Goal: Task Accomplishment & Management: Manage account settings

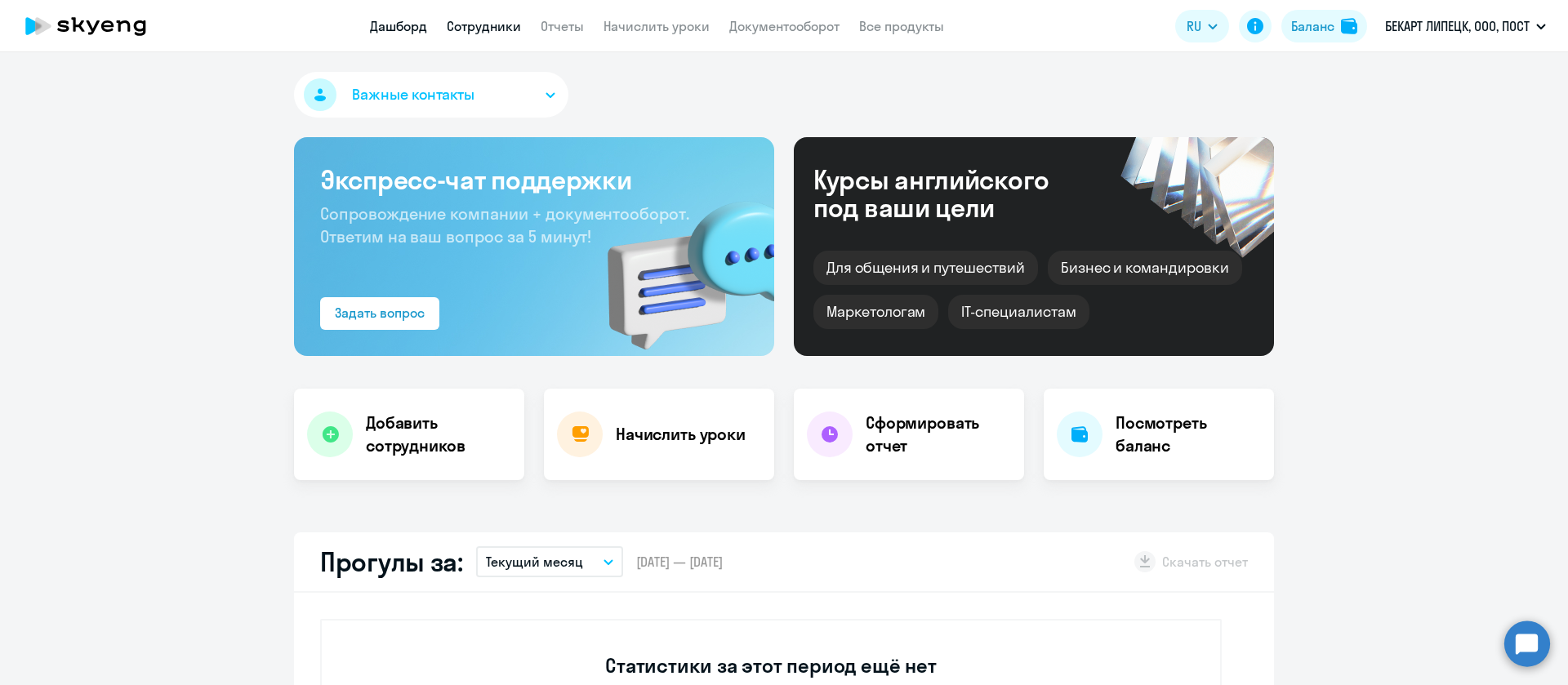
click at [507, 20] on link "Сотрудники" at bounding box center [484, 25] width 75 height 16
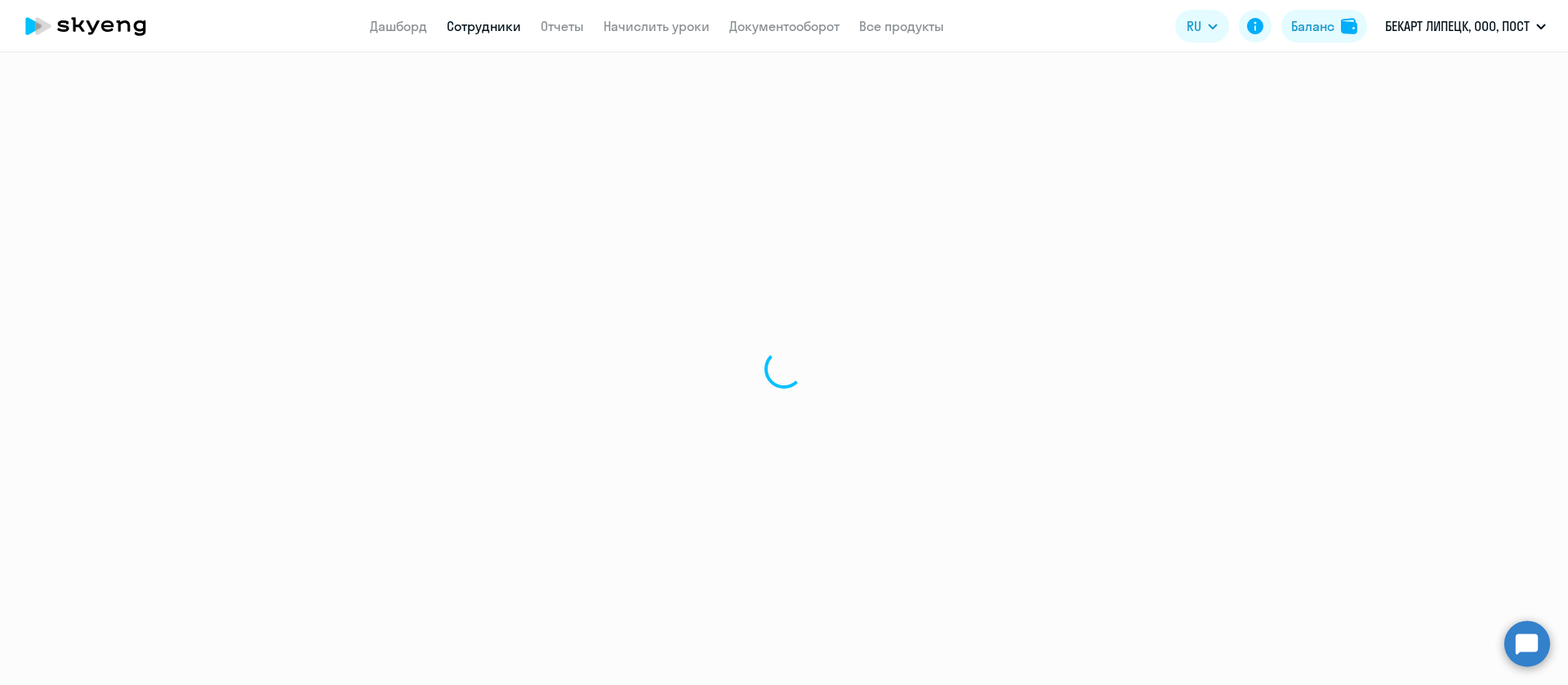
select select "30"
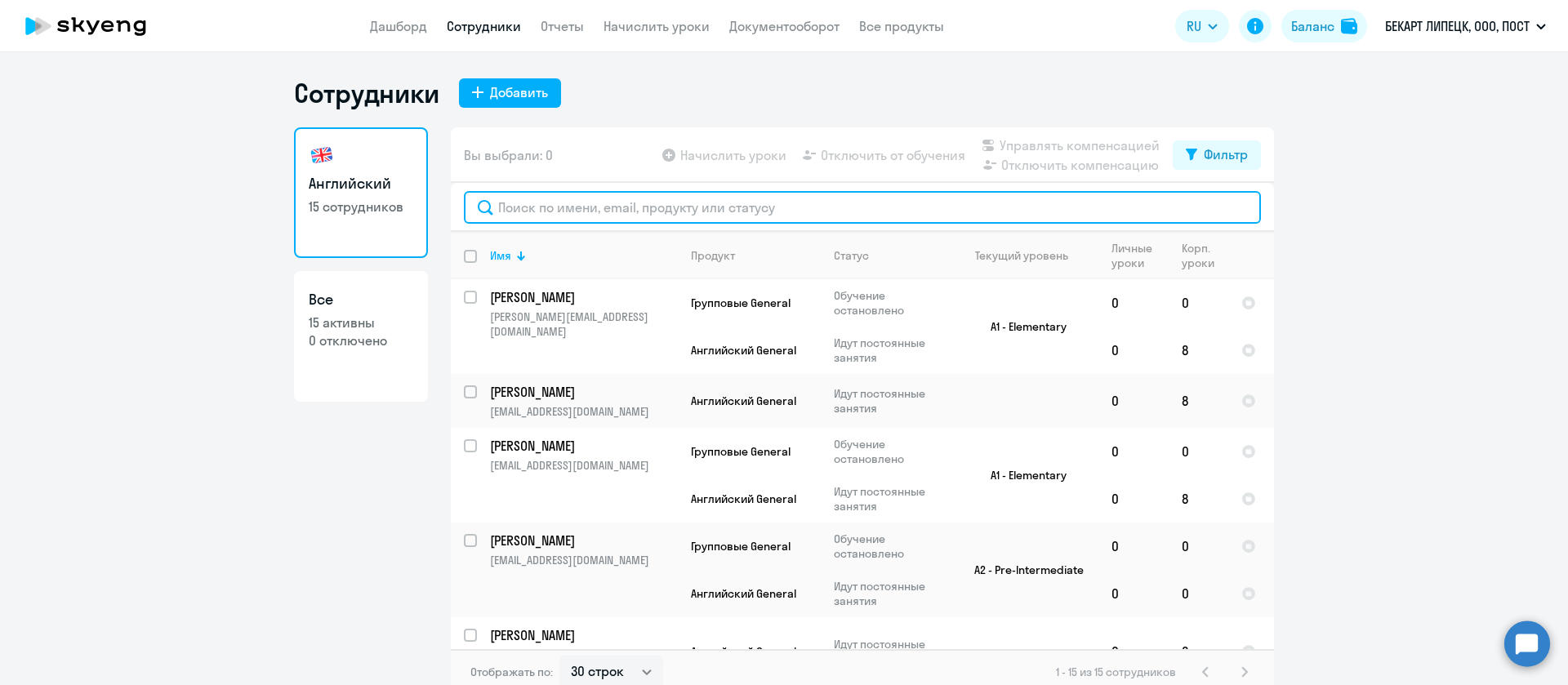
click at [593, 210] on input "text" at bounding box center [862, 207] width 797 height 33
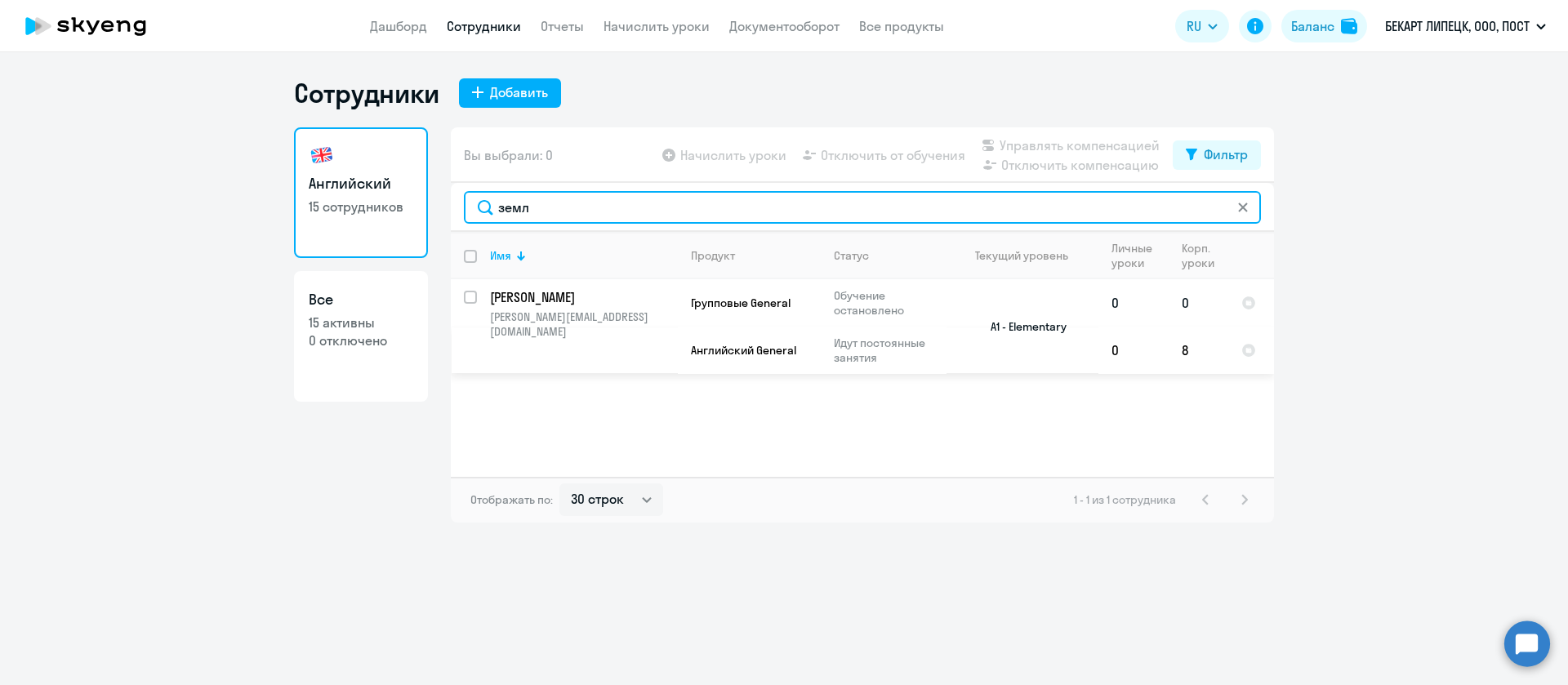
type input "земл"
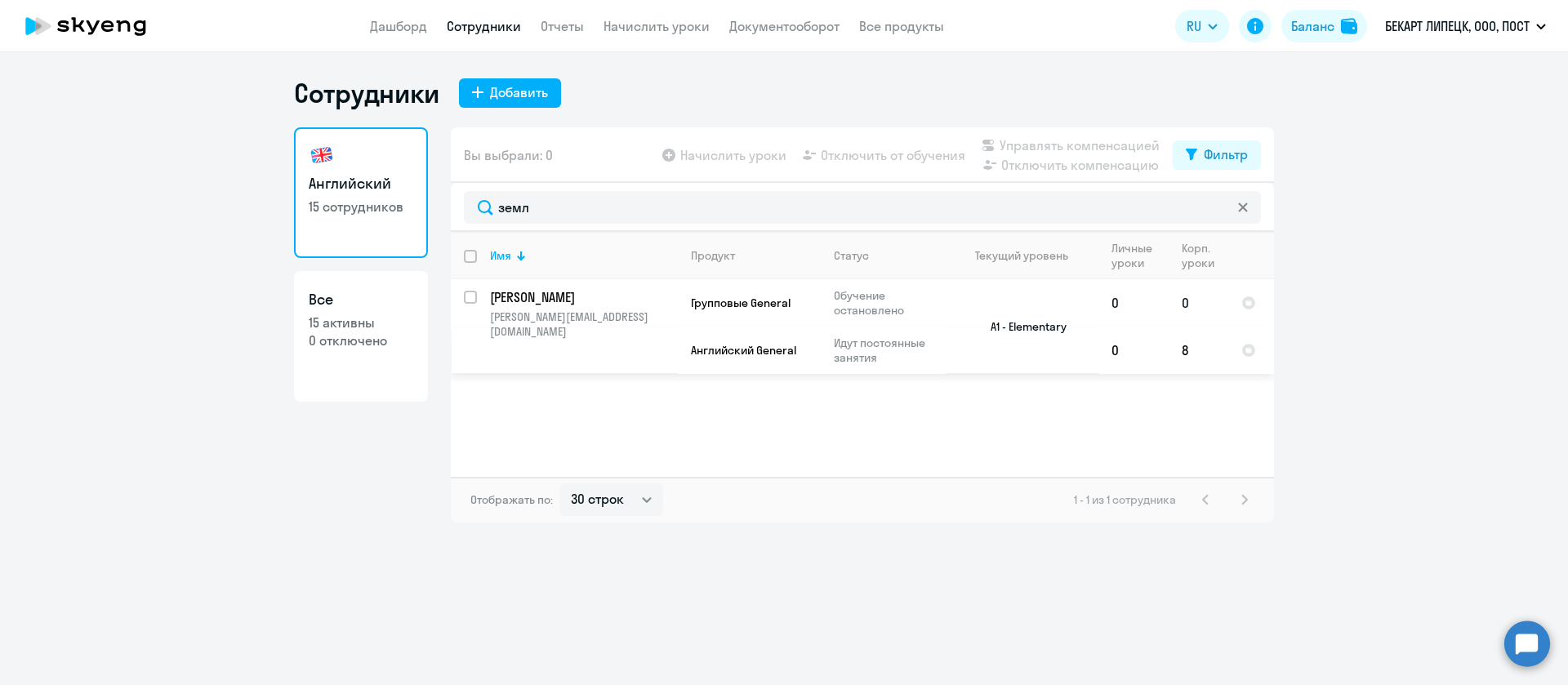
click at [873, 317] on p "Обучение остановлено" at bounding box center [889, 302] width 112 height 30
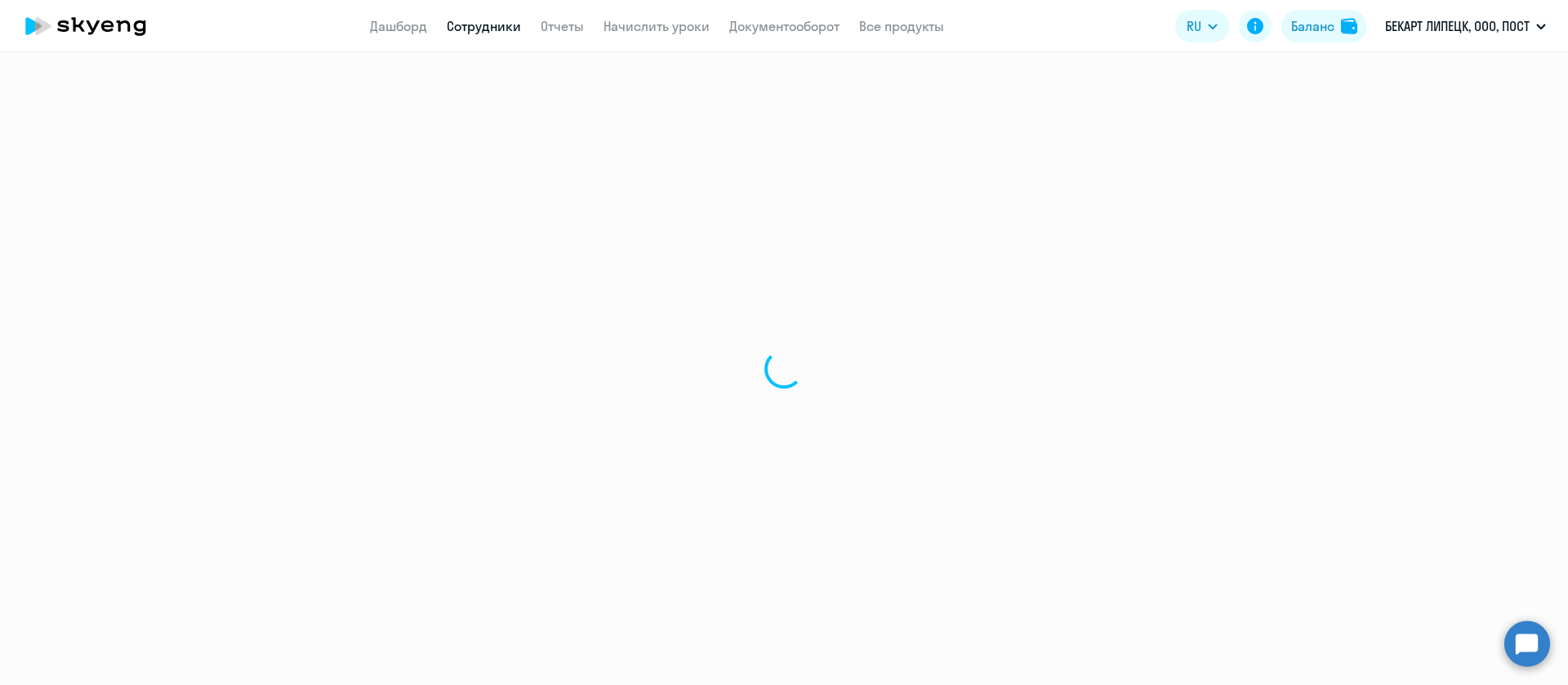
select select "english"
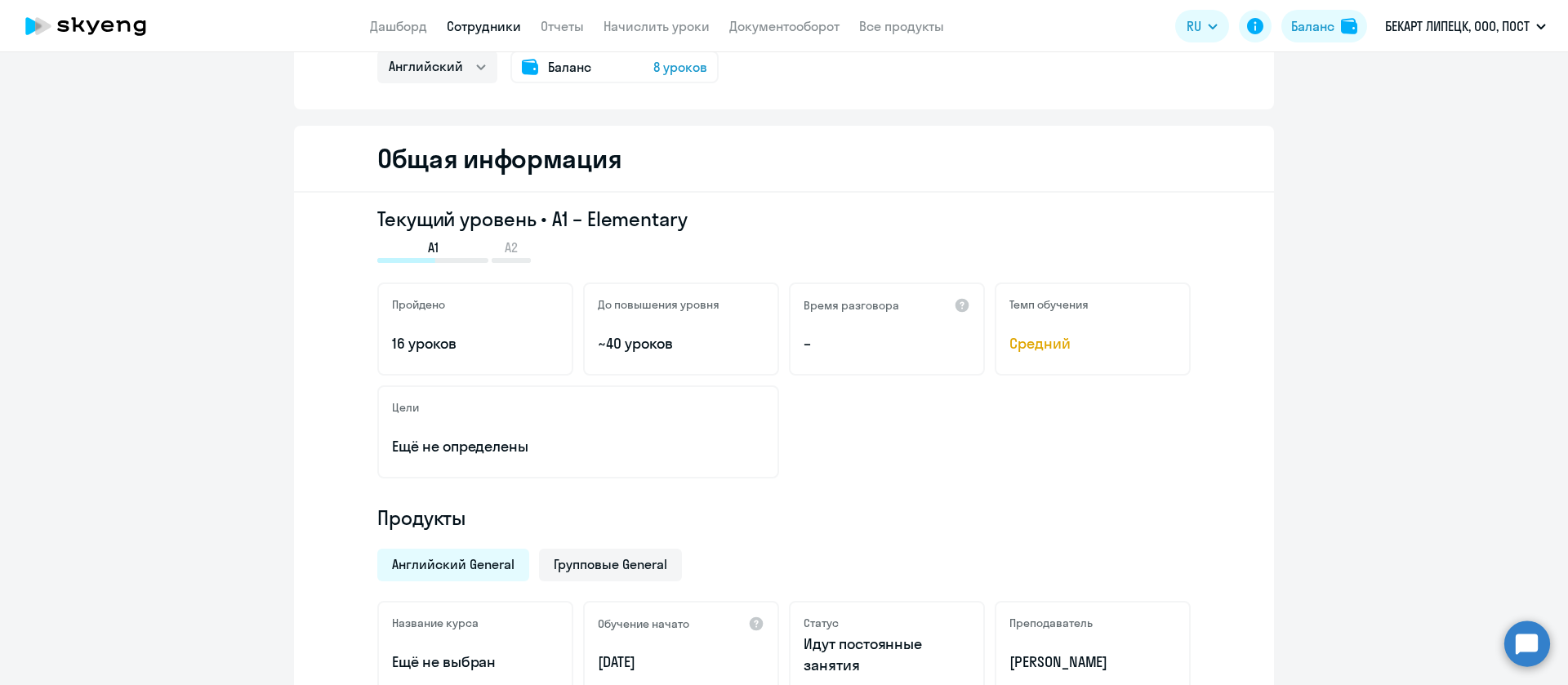
scroll to position [367, 0]
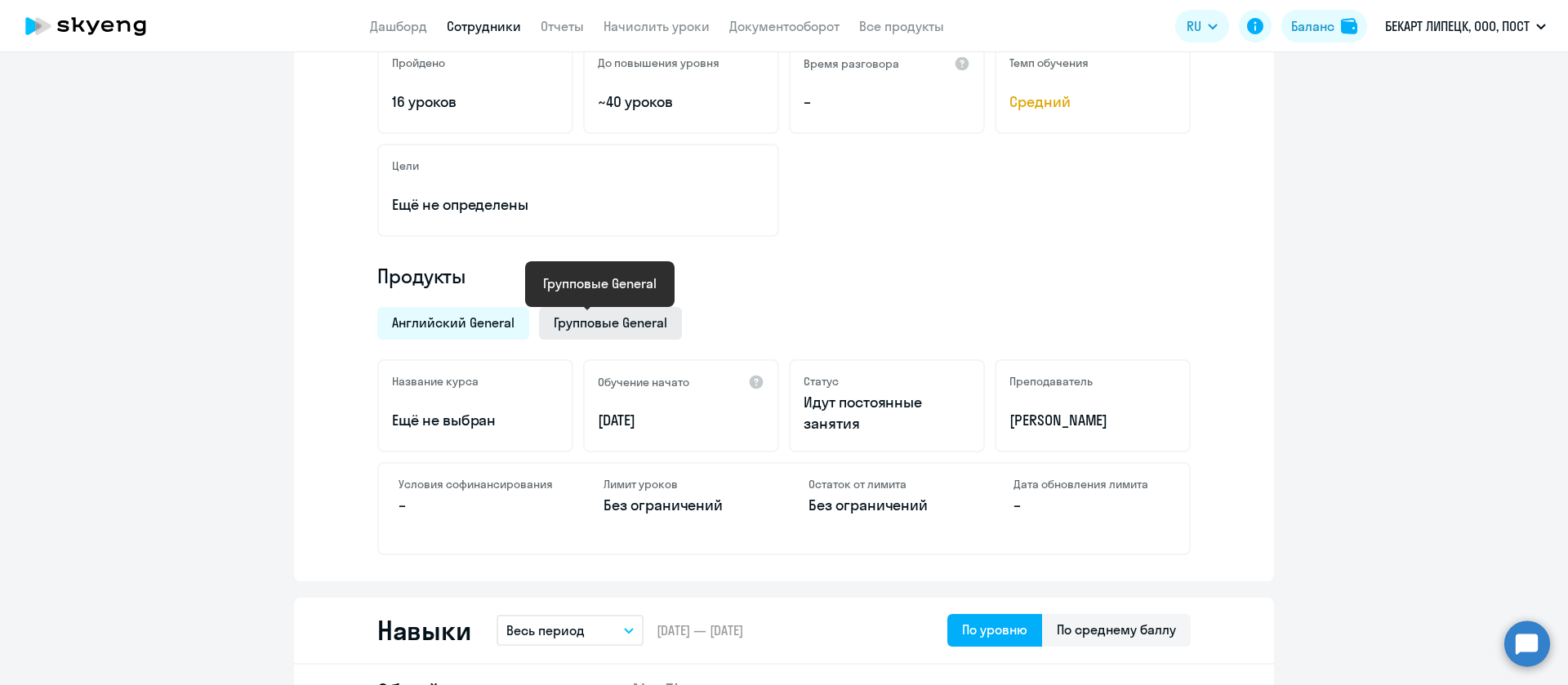
click at [588, 324] on span "Групповые General" at bounding box center [610, 322] width 114 height 18
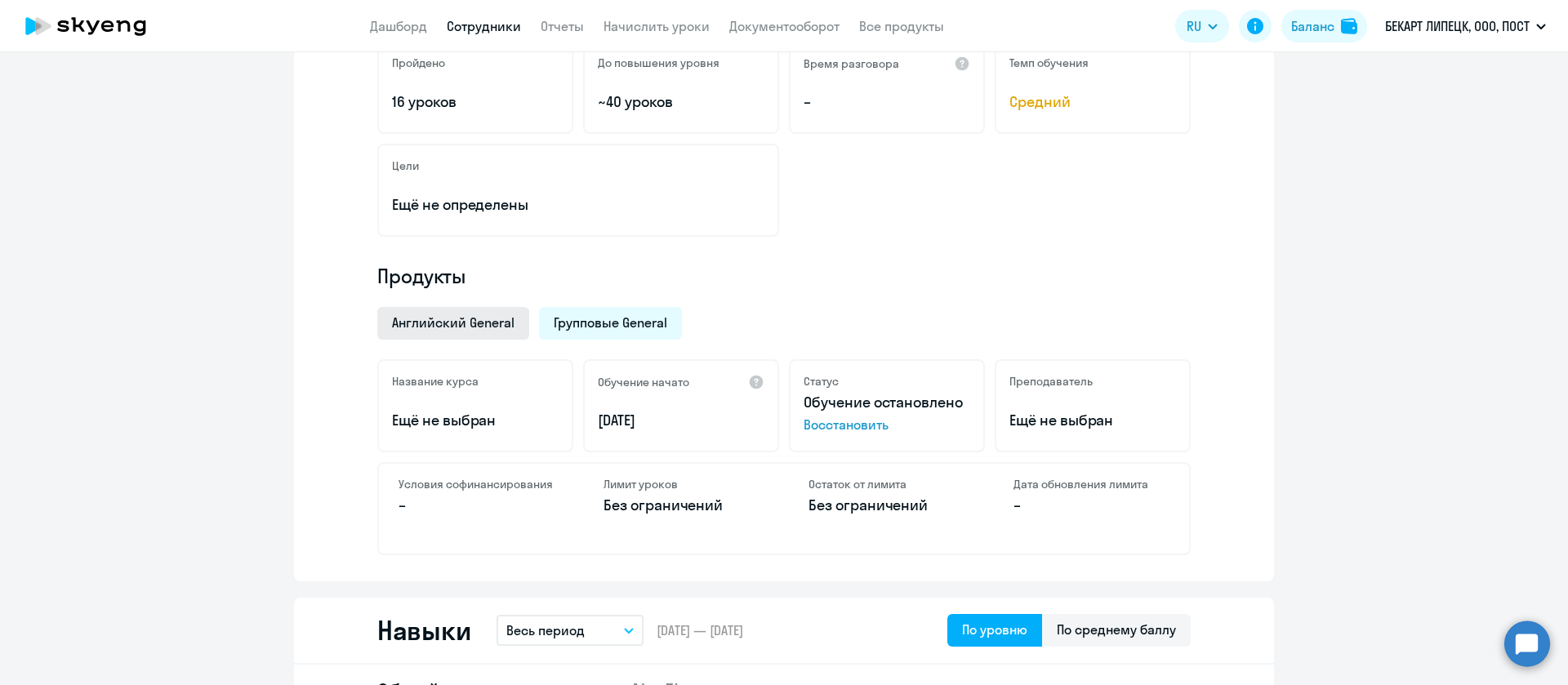
click at [443, 321] on span "Английский General" at bounding box center [453, 322] width 123 height 18
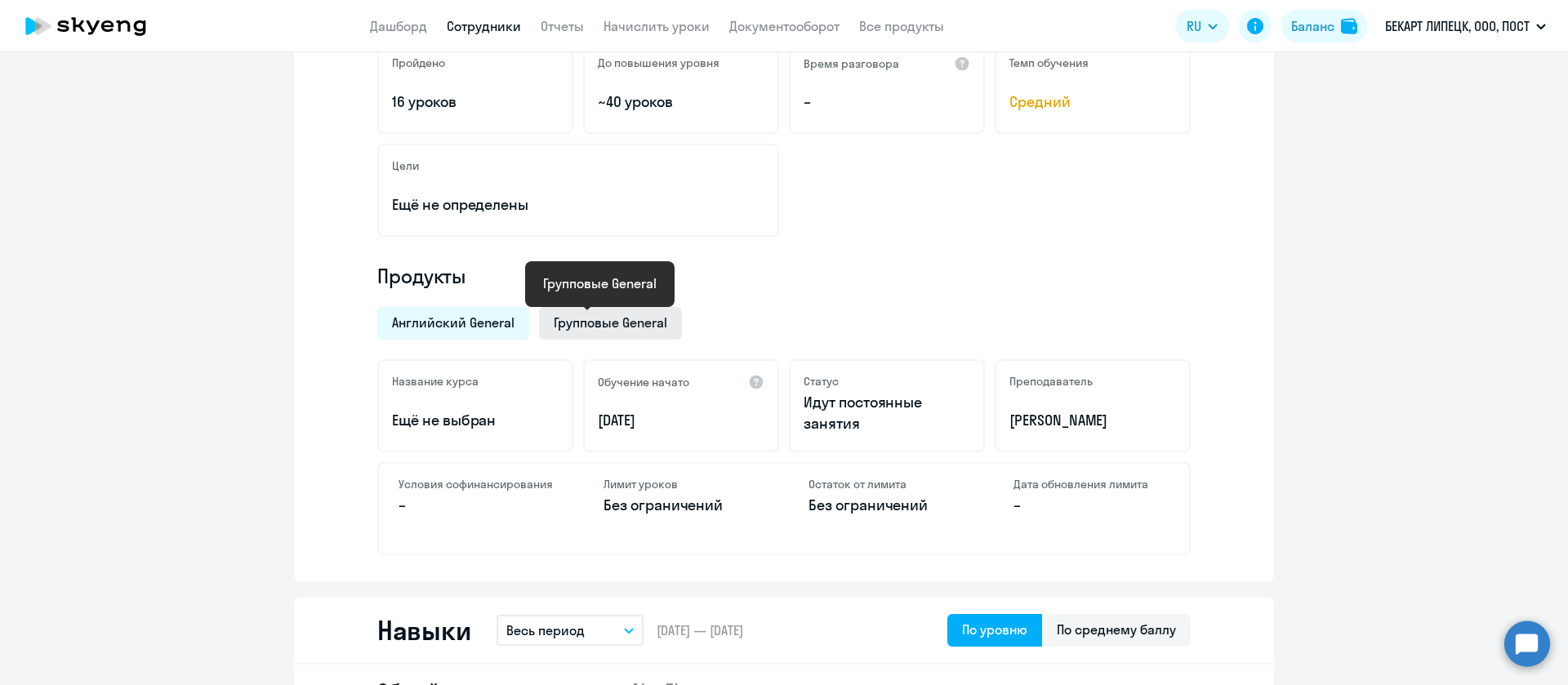
click at [628, 324] on span "Групповые General" at bounding box center [610, 322] width 114 height 18
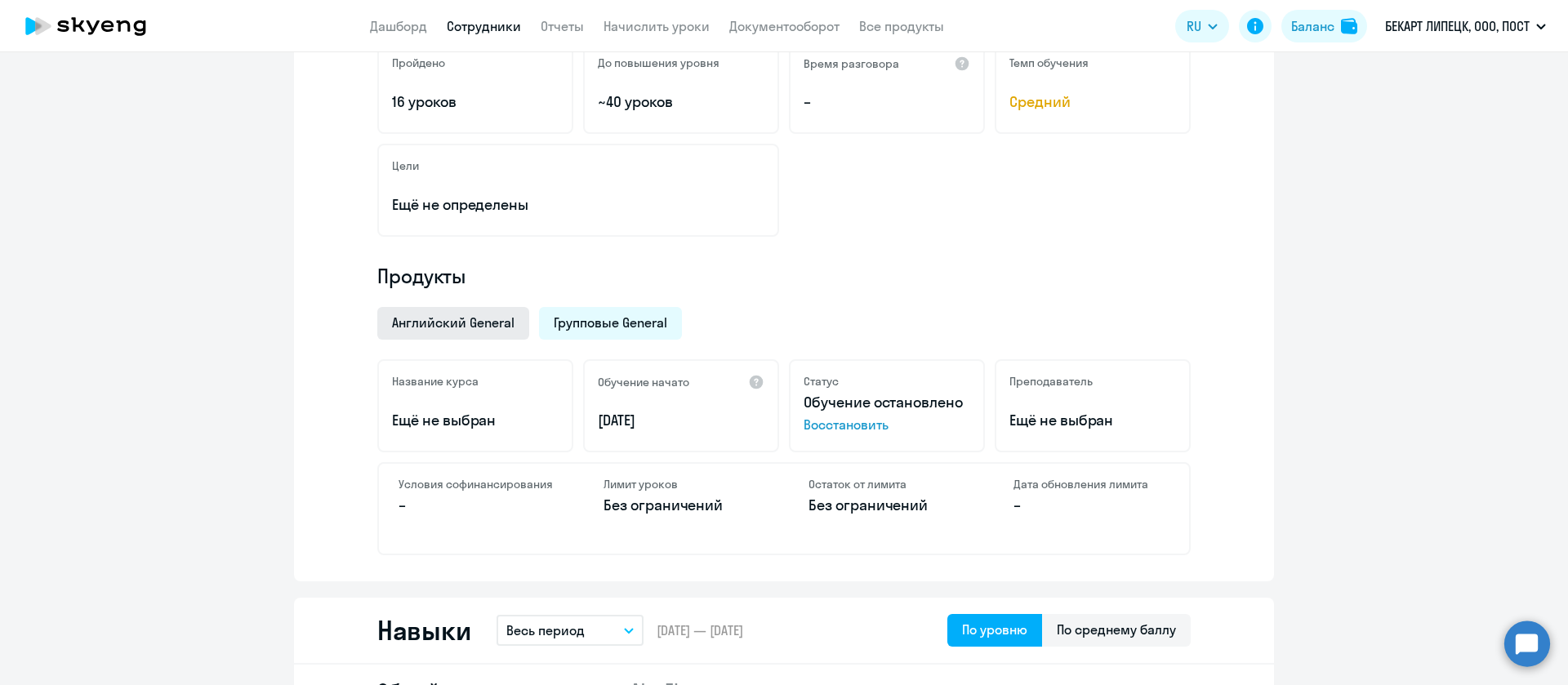
click at [464, 326] on span "Английский General" at bounding box center [453, 322] width 123 height 18
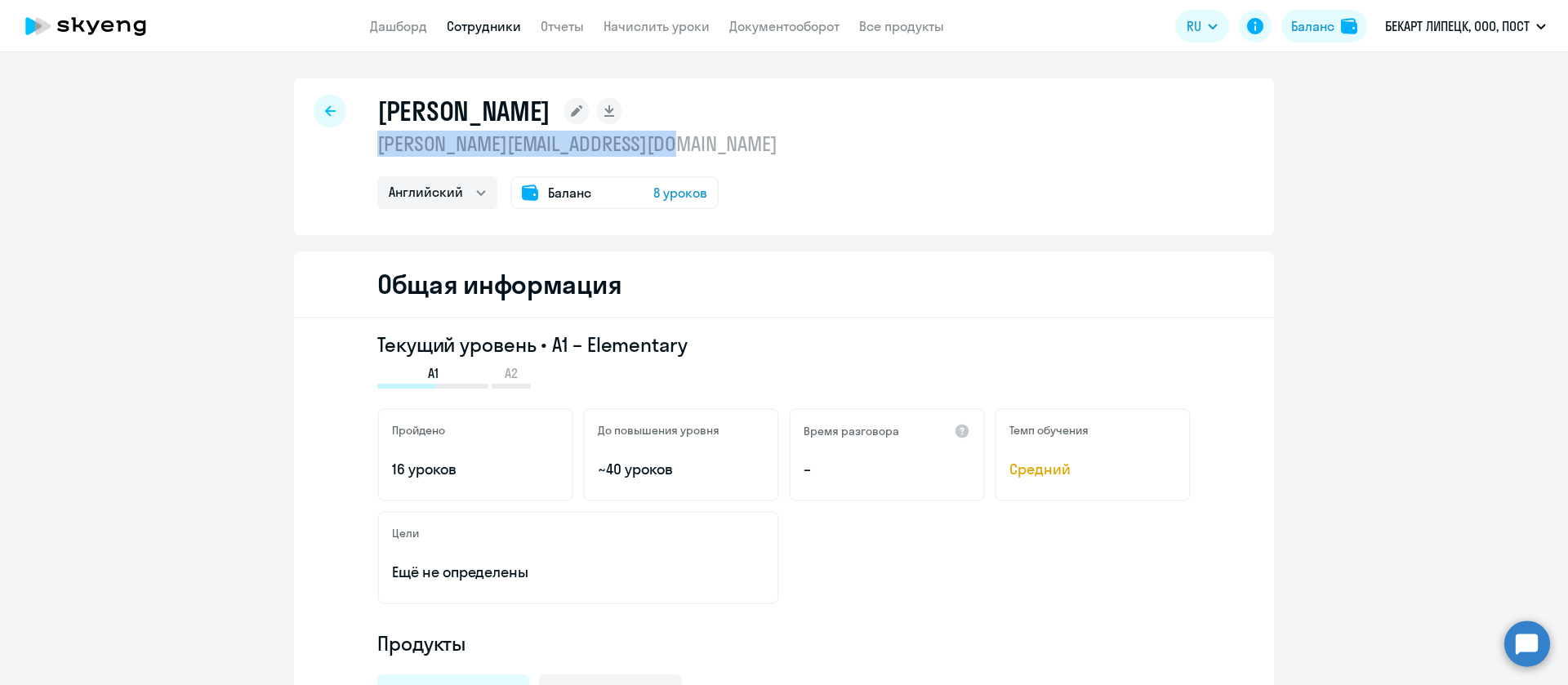
drag, startPoint x: 752, startPoint y: 137, endPoint x: 363, endPoint y: 152, distance: 389.3
click at [363, 152] on div "Землянухин Алексей Викторович aleksey.zemlanukhin@bekaert.com Английский Баланс…" at bounding box center [784, 157] width 980 height 157
copy p "aleksey.zemlanukhin@bekaert.com"
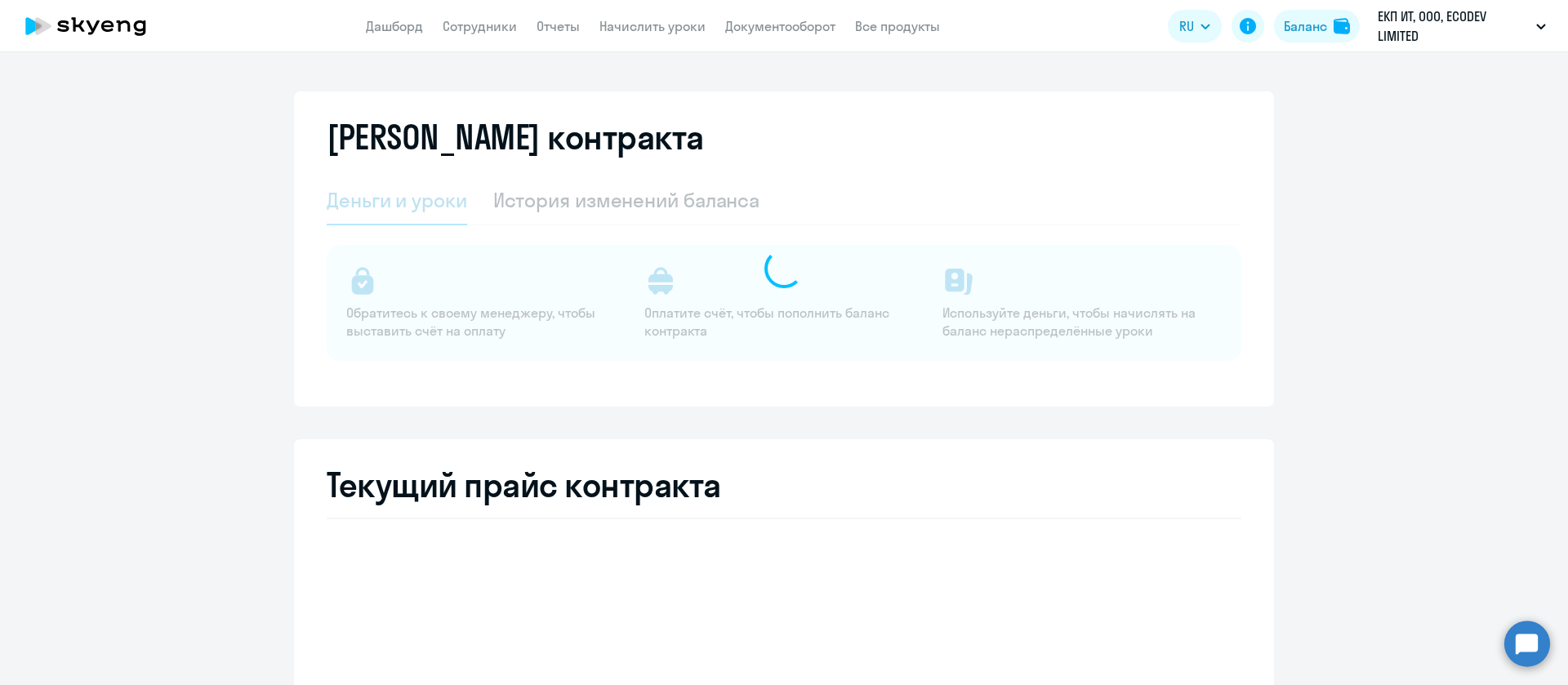
select select "english_adult_not_native_speaker"
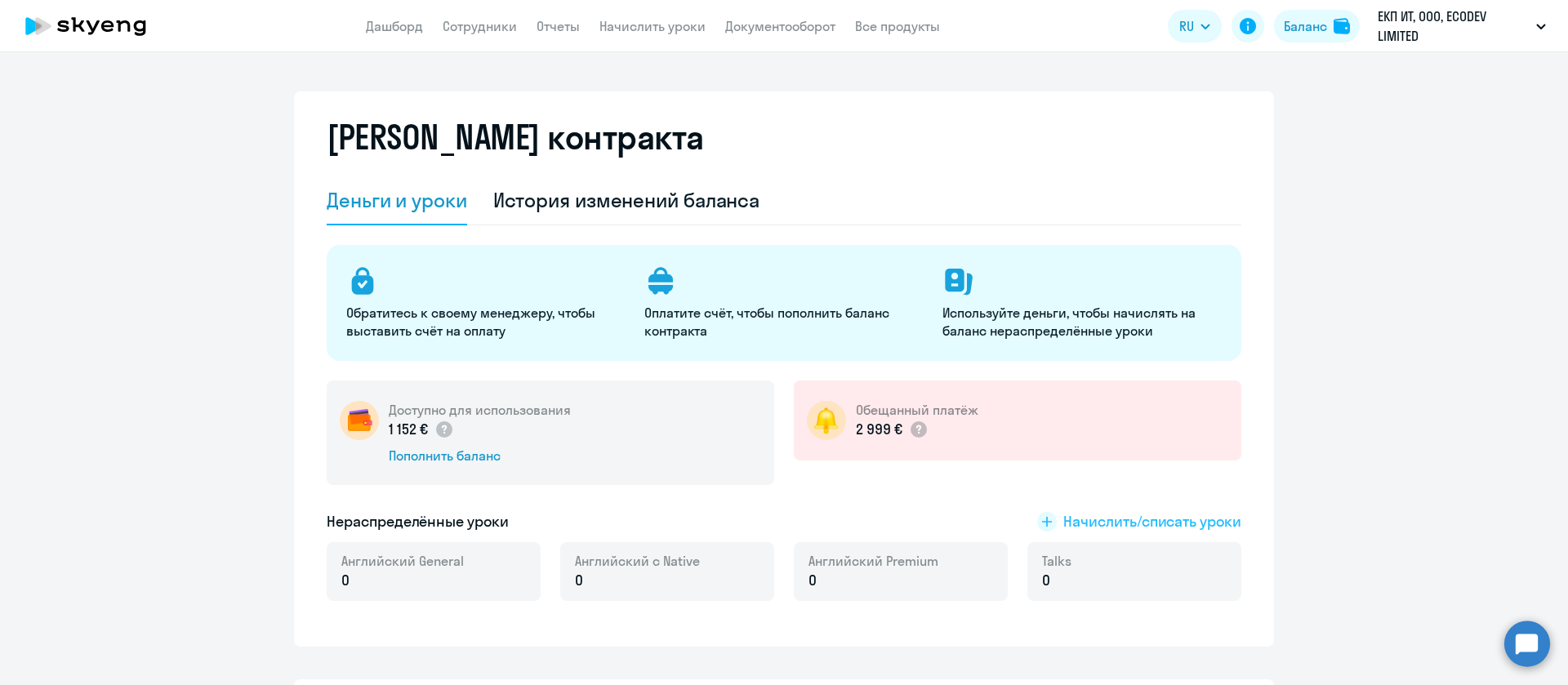
click at [1174, 517] on span "Начислить/списать уроки" at bounding box center [1152, 521] width 178 height 21
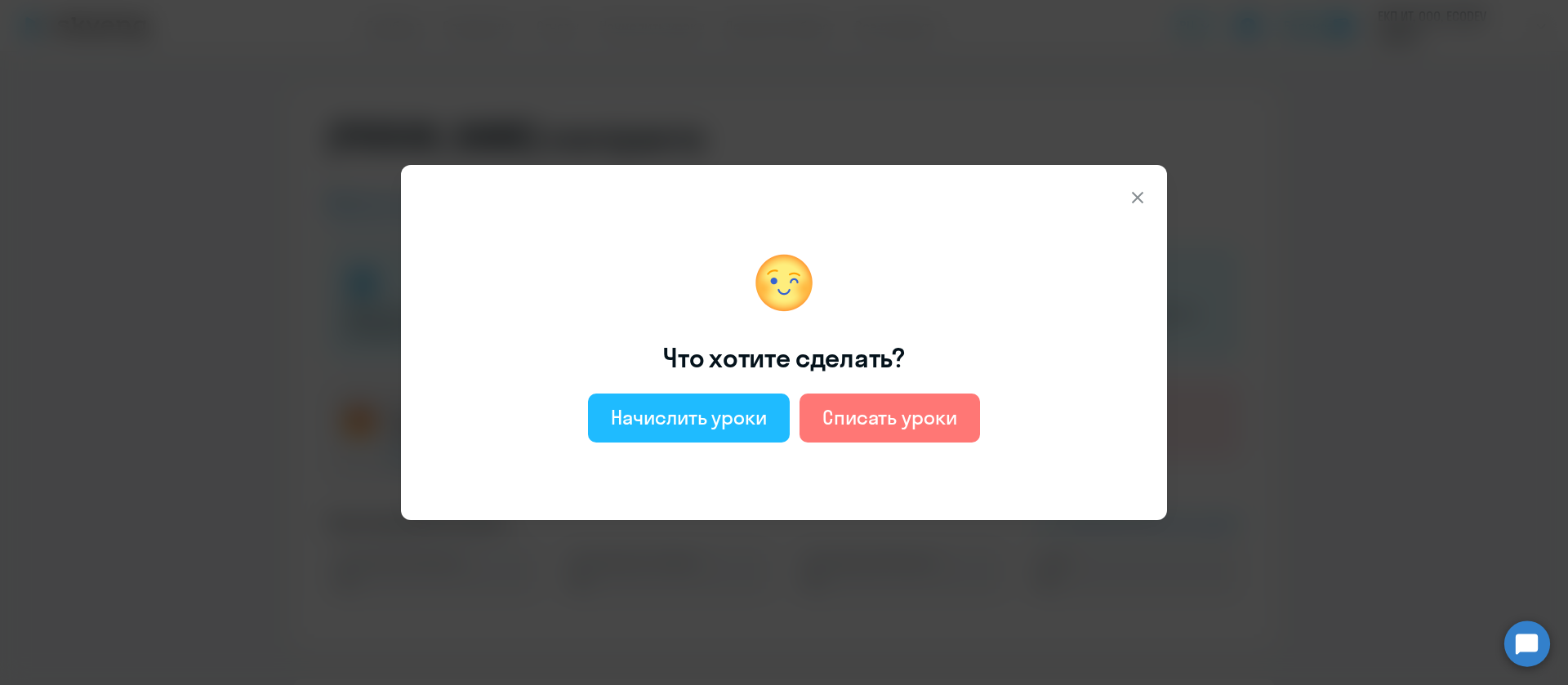
click at [703, 417] on div "Начислить уроки" at bounding box center [689, 417] width 156 height 26
select select "english_adult_not_native_speaker"
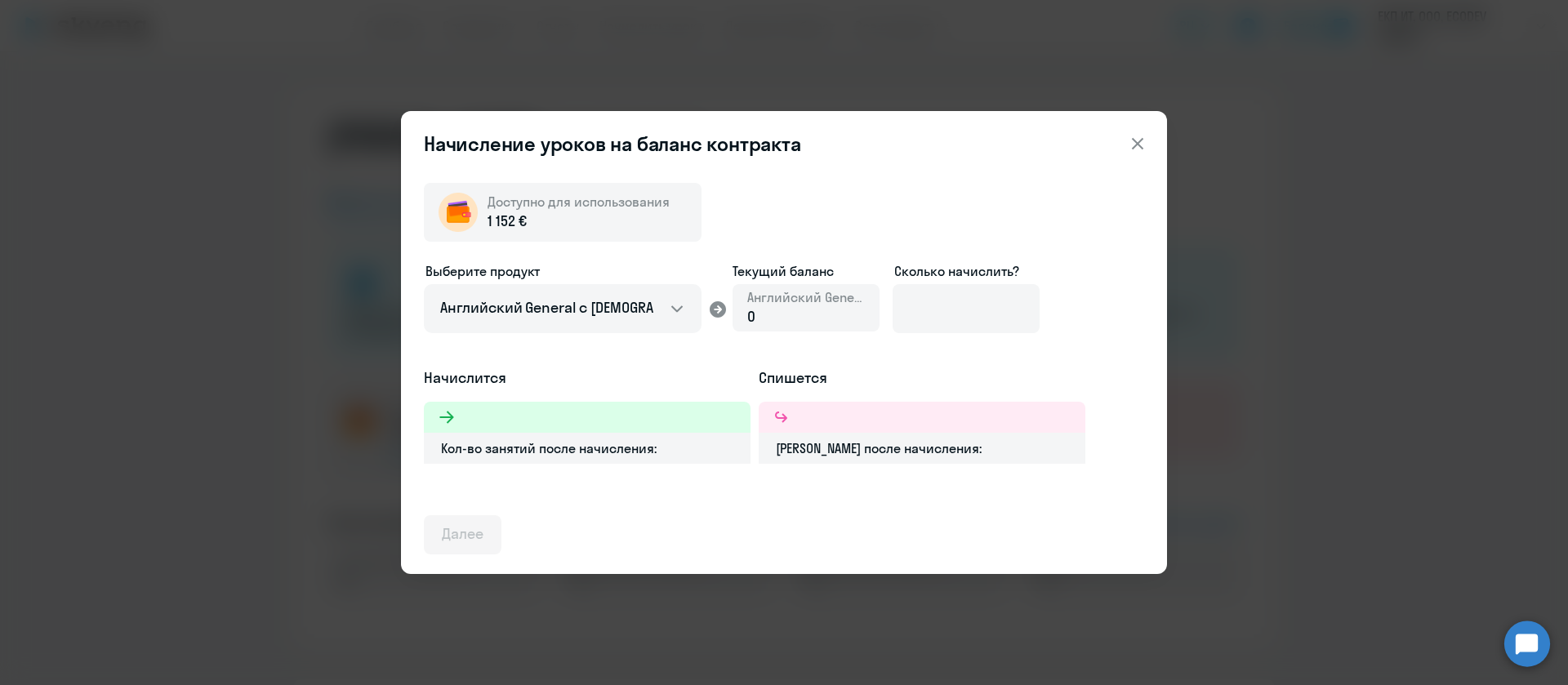
click at [774, 312] on div "0" at bounding box center [806, 316] width 118 height 21
click at [934, 302] on input at bounding box center [965, 308] width 147 height 49
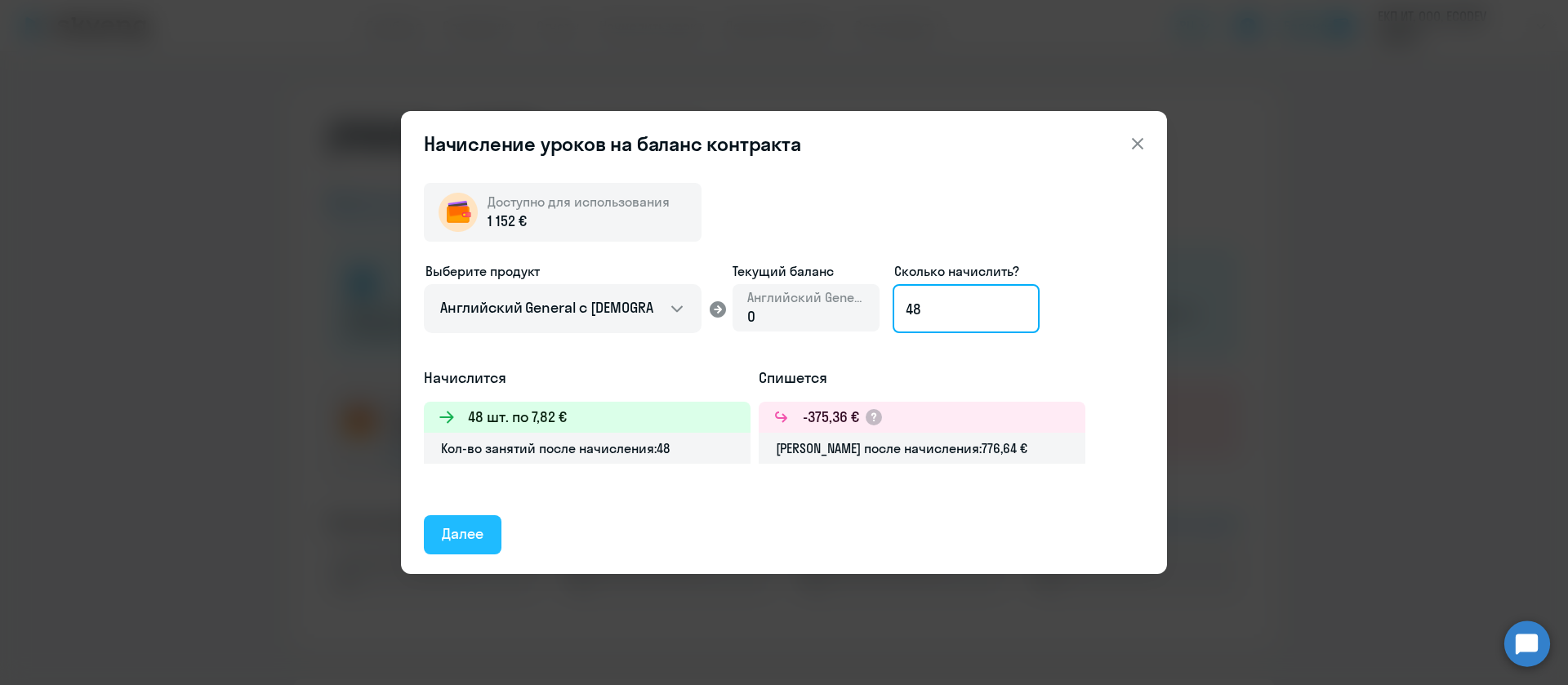
type input "48"
click at [463, 532] on div "Далее" at bounding box center [462, 533] width 42 height 21
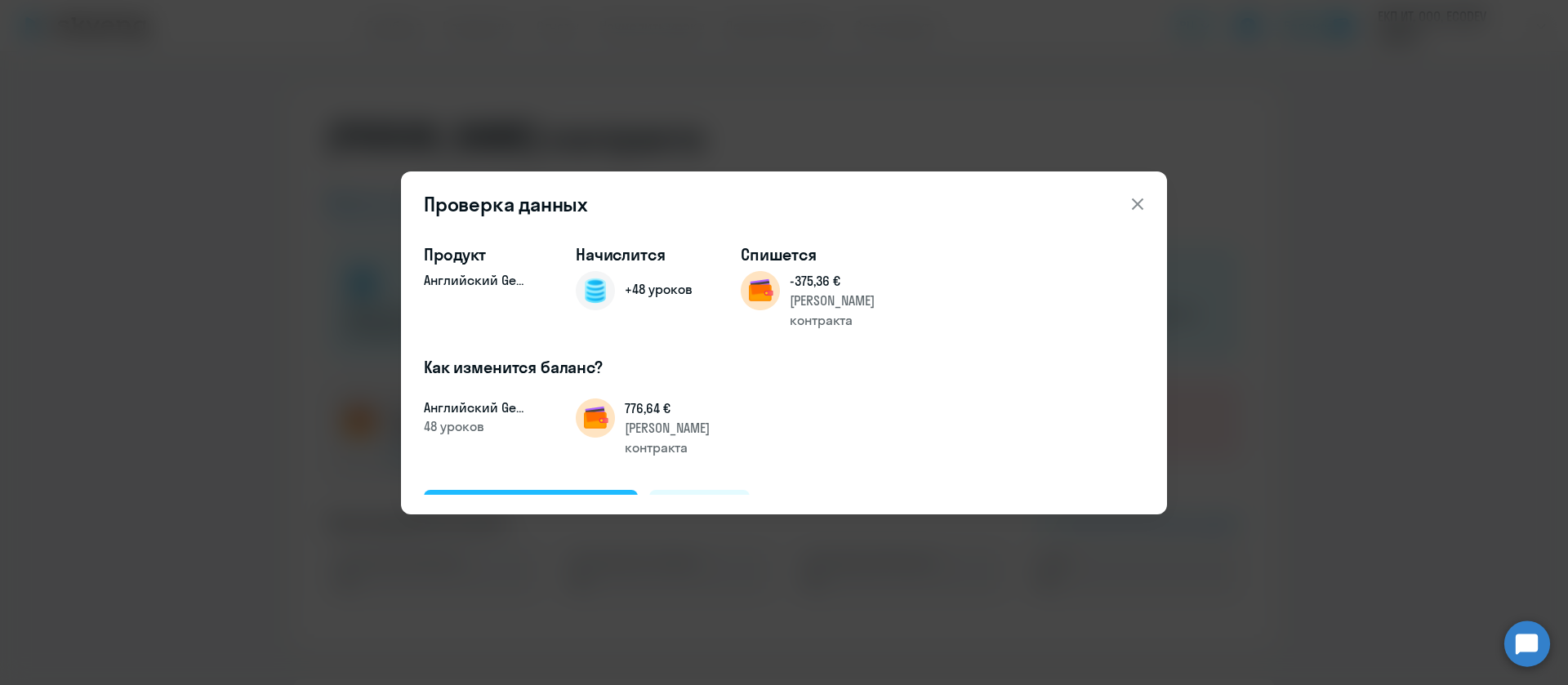
click at [533, 498] on div "Подтвердить и начислить" at bounding box center [530, 508] width 178 height 21
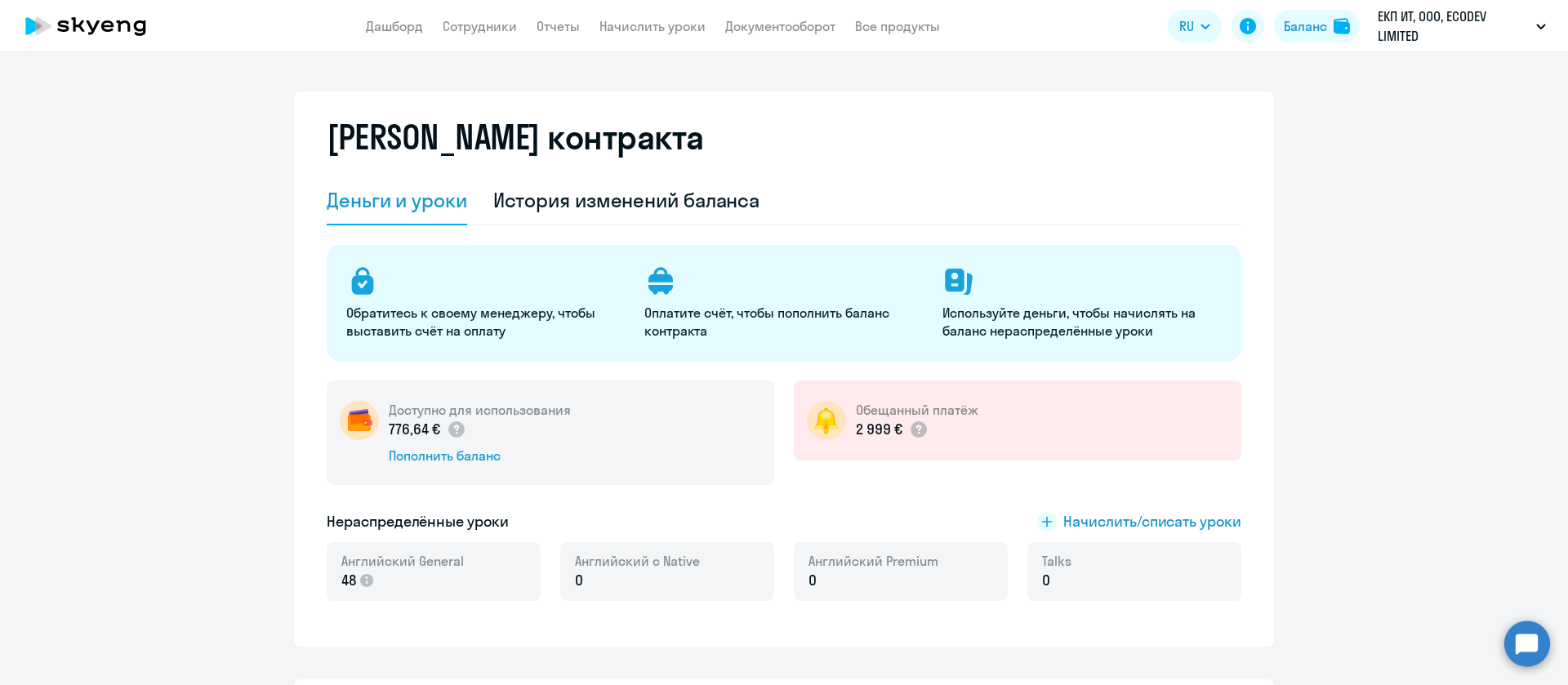
drag, startPoint x: 429, startPoint y: 459, endPoint x: 1020, endPoint y: 364, distance: 598.6
click at [1022, 365] on div "Обратитесь к своему менеджеру, чтобы выставить счёт на оплату Оплатите счёт, чт…" at bounding box center [784, 432] width 915 height 375
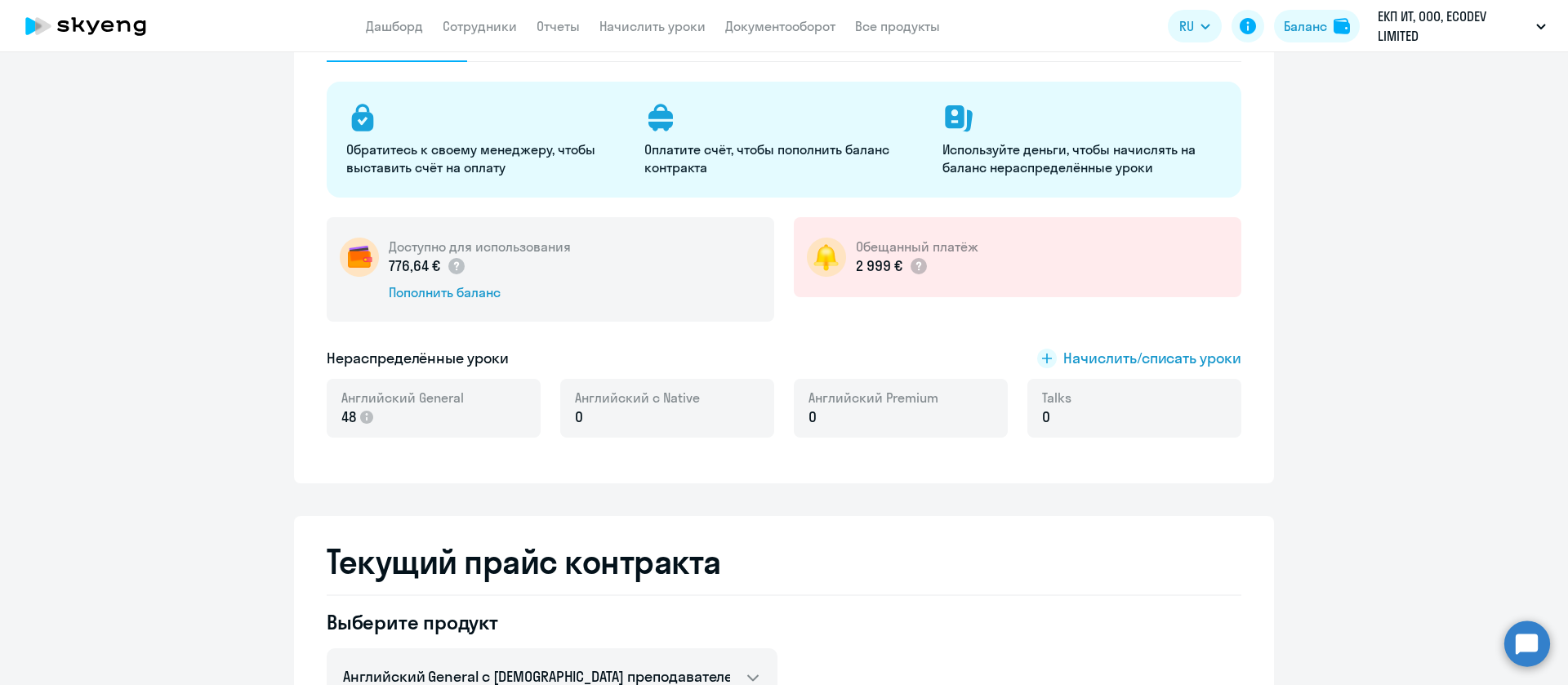
scroll to position [245, 0]
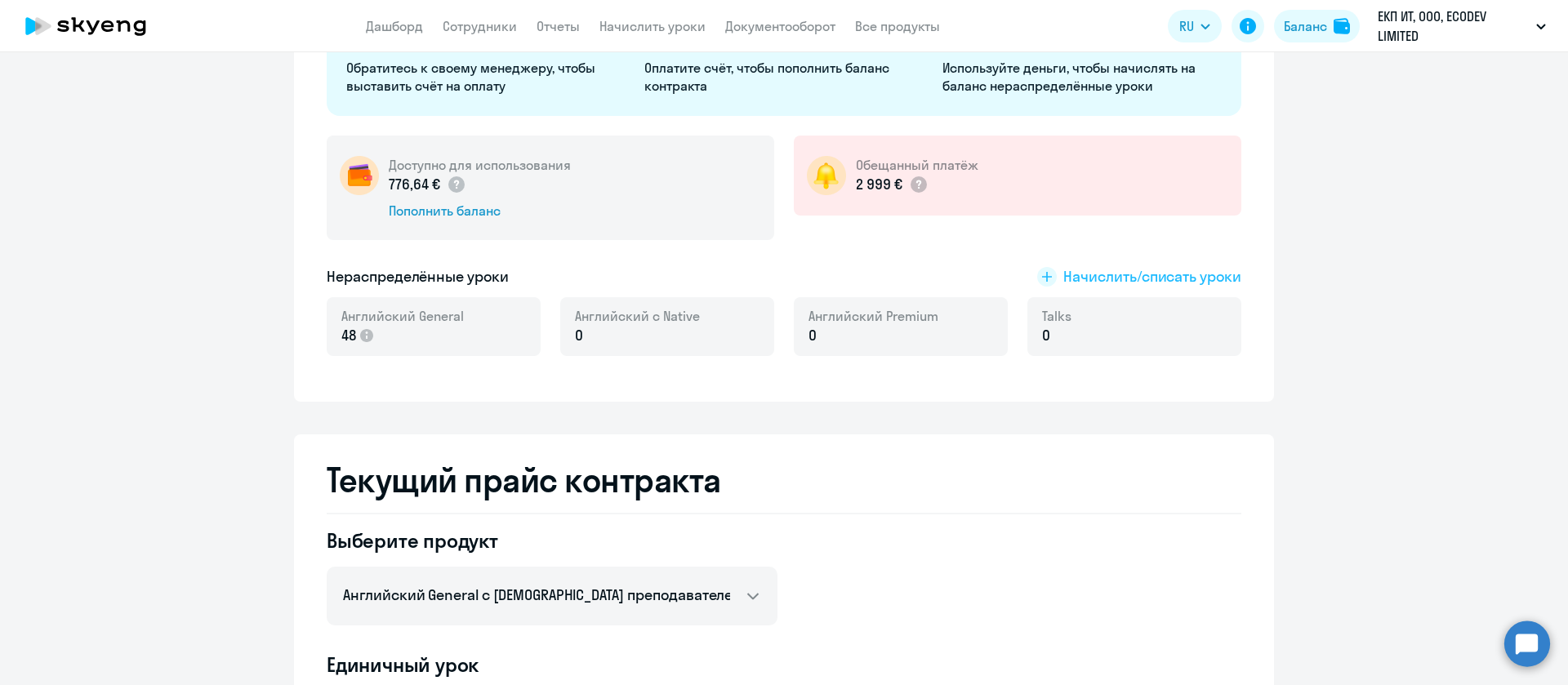
click at [1128, 266] on span "Начислить/списать уроки" at bounding box center [1152, 276] width 178 height 21
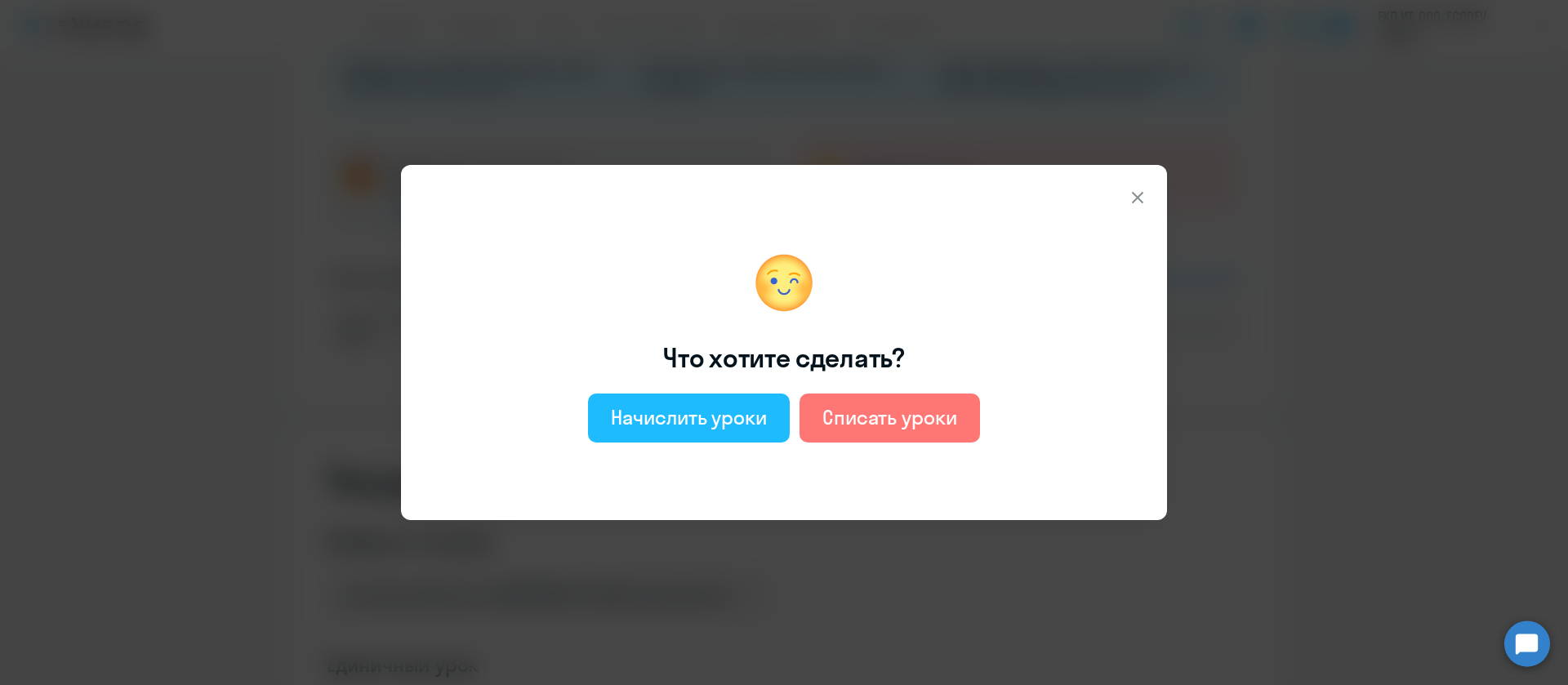
click at [704, 419] on div "Начислить уроки" at bounding box center [689, 417] width 156 height 26
select select "english_adult_not_native_speaker"
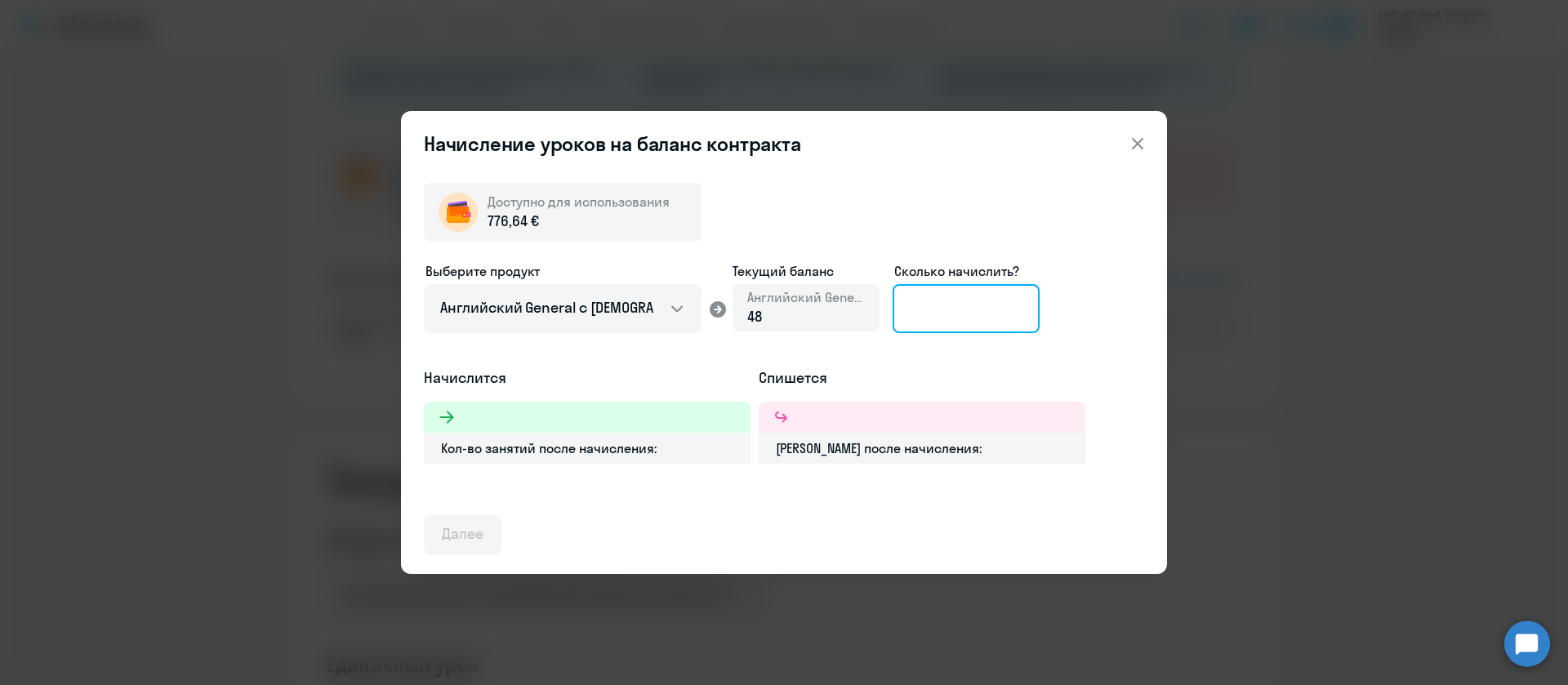
click at [924, 312] on input at bounding box center [965, 308] width 147 height 49
type input "1"
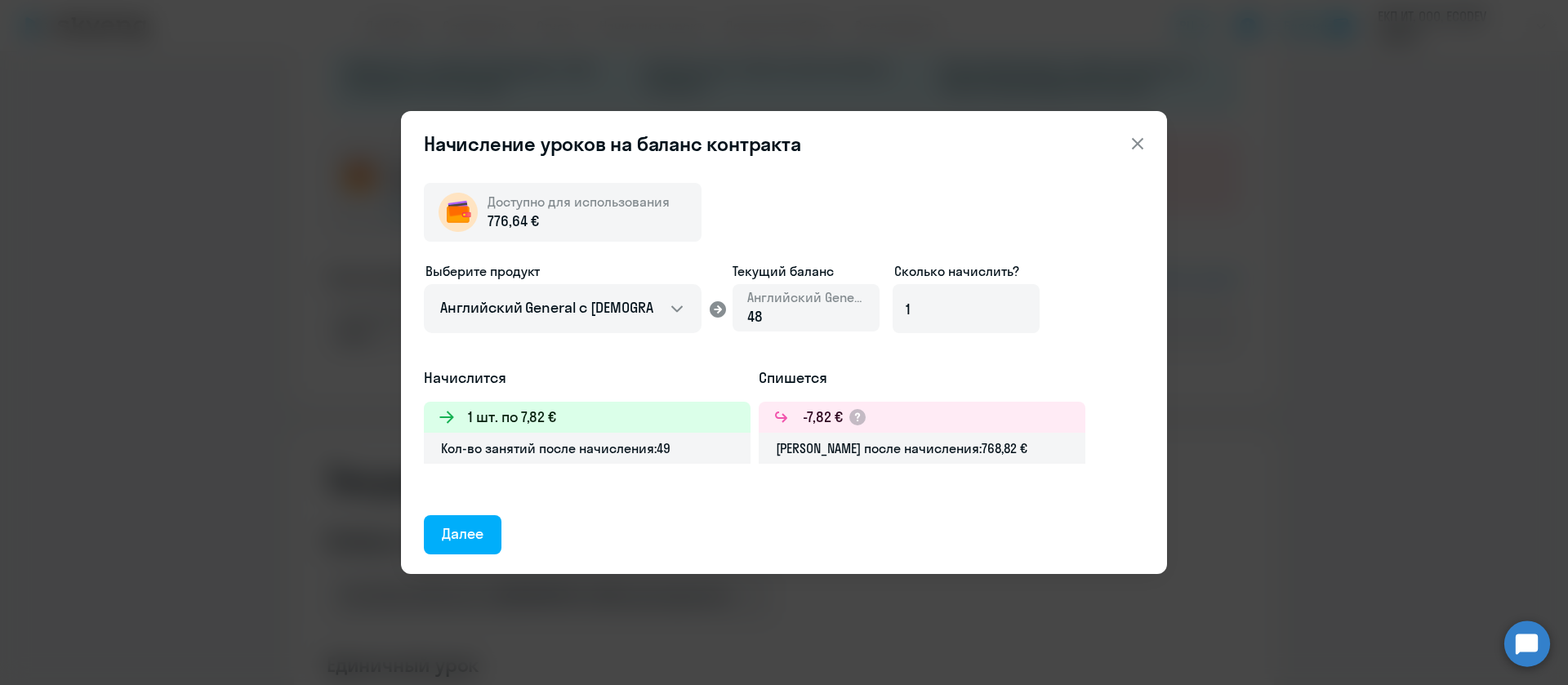
click at [1140, 141] on icon at bounding box center [1137, 143] width 19 height 19
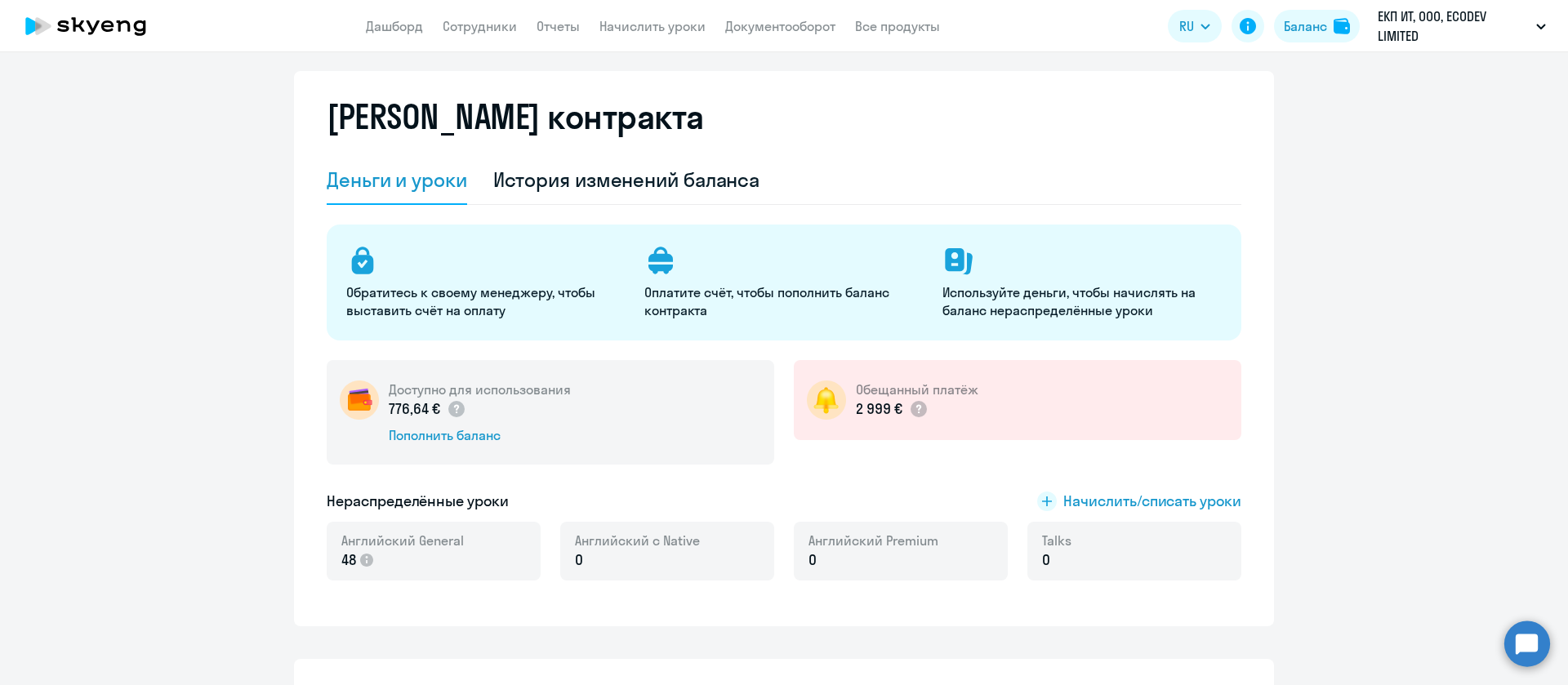
scroll to position [0, 0]
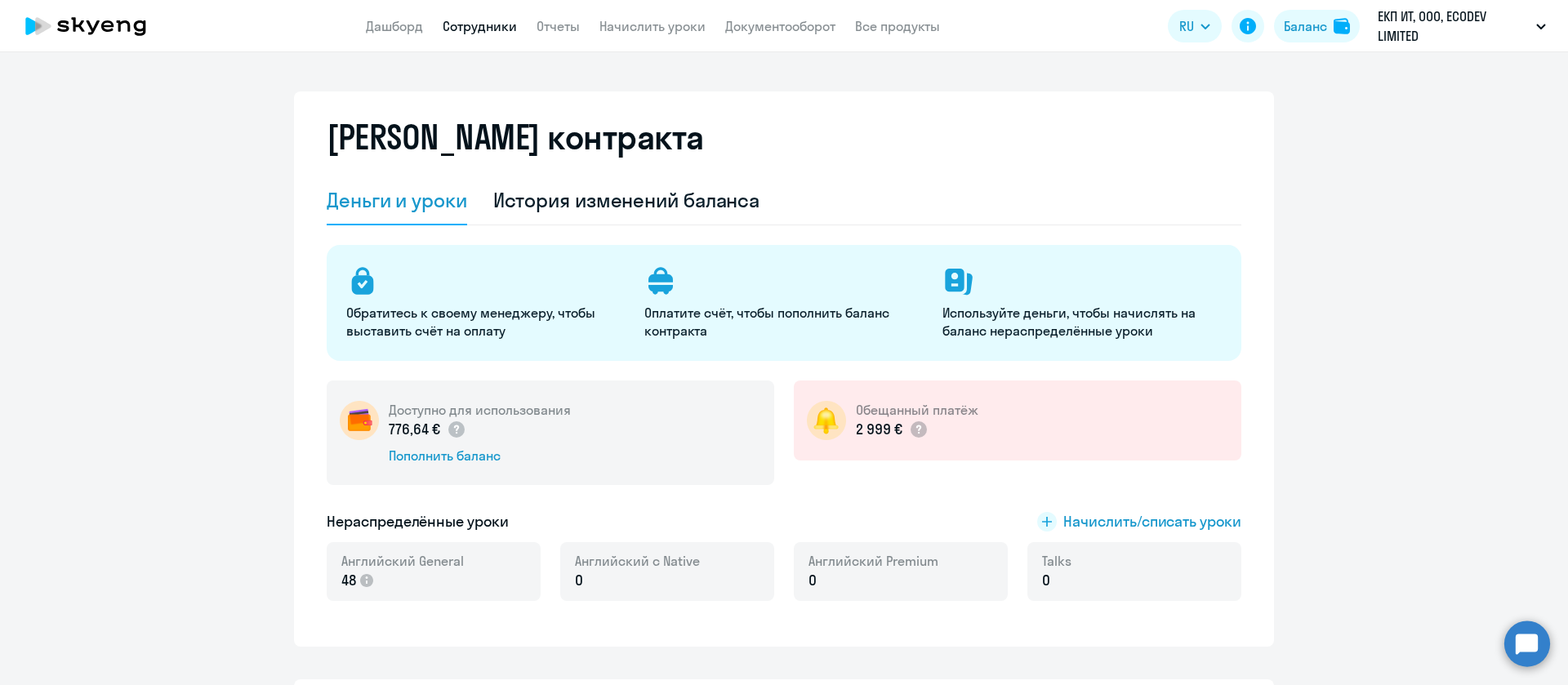
click at [492, 20] on link "Сотрудники" at bounding box center [479, 25] width 75 height 16
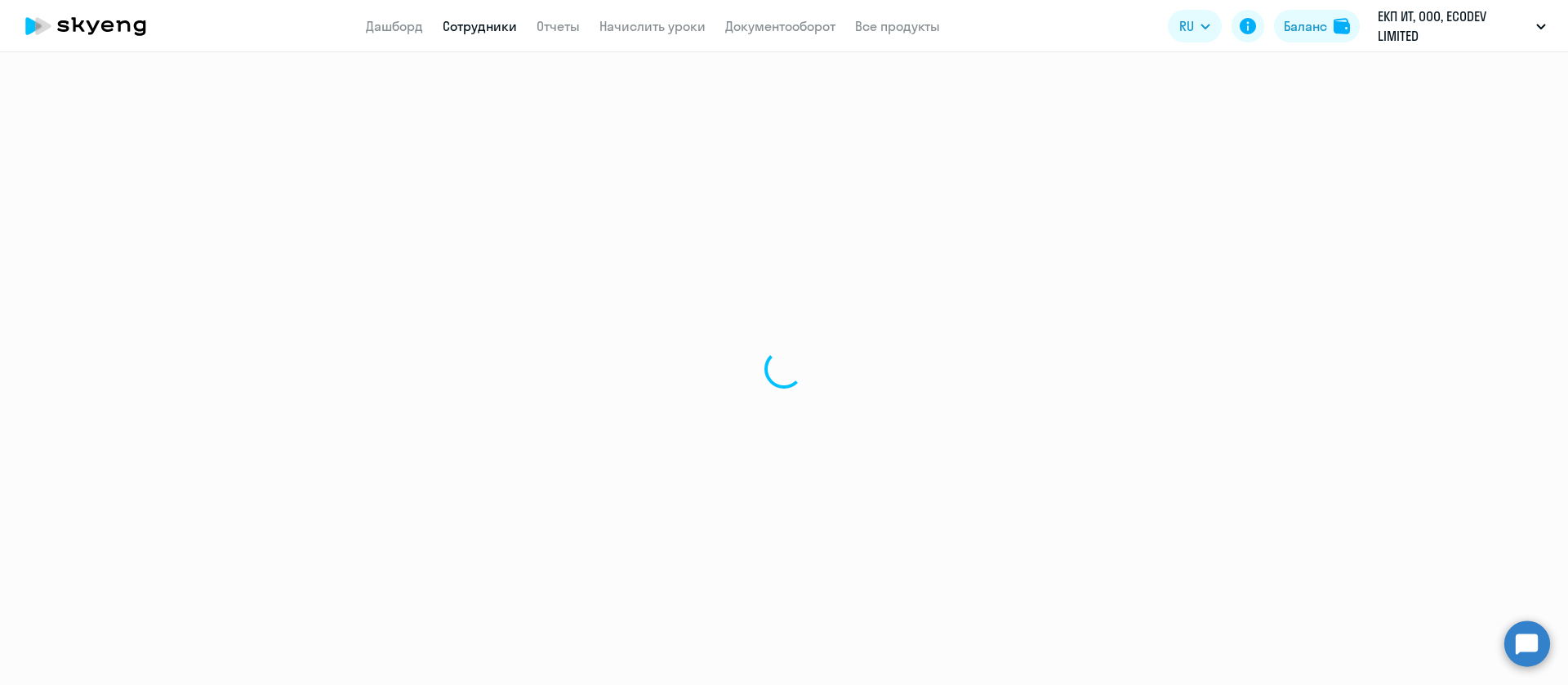
select select "30"
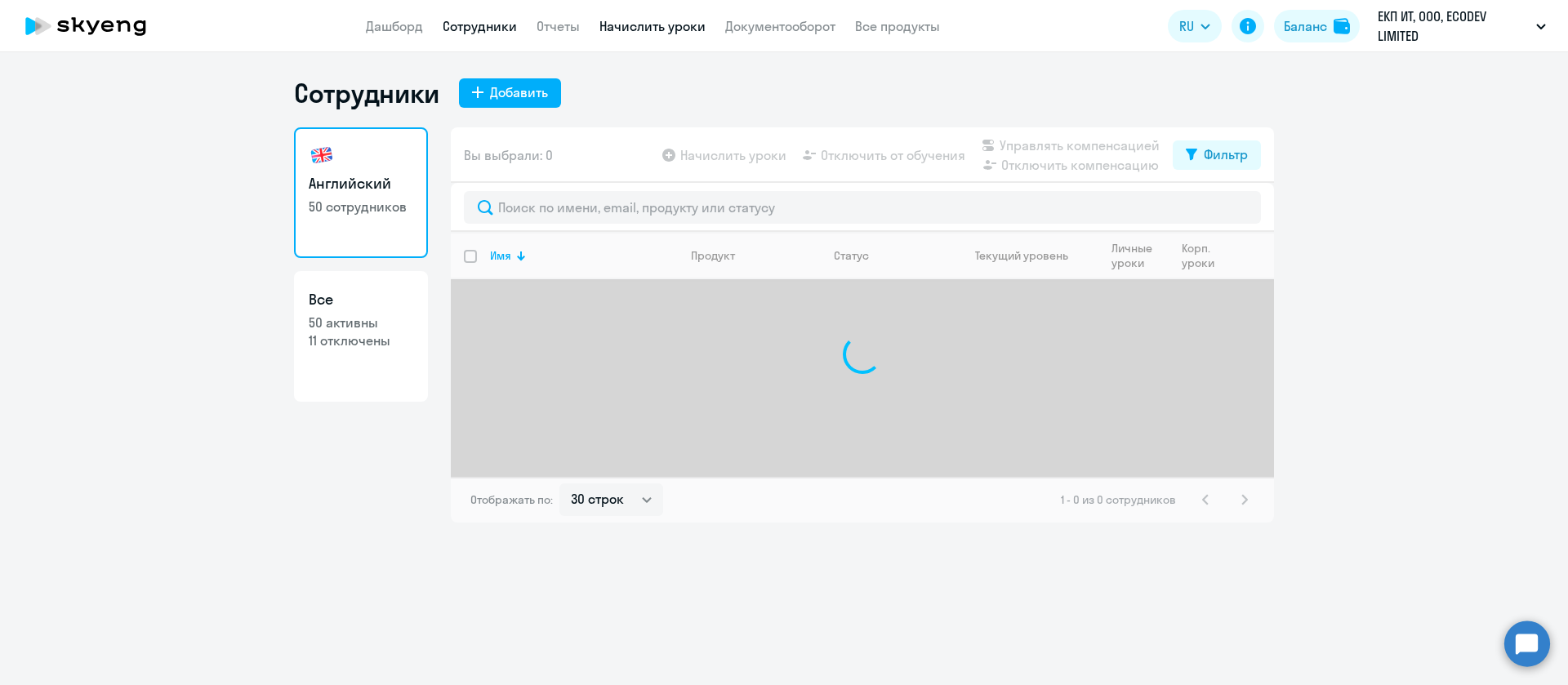
click at [645, 28] on link "Начислить уроки" at bounding box center [651, 25] width 106 height 16
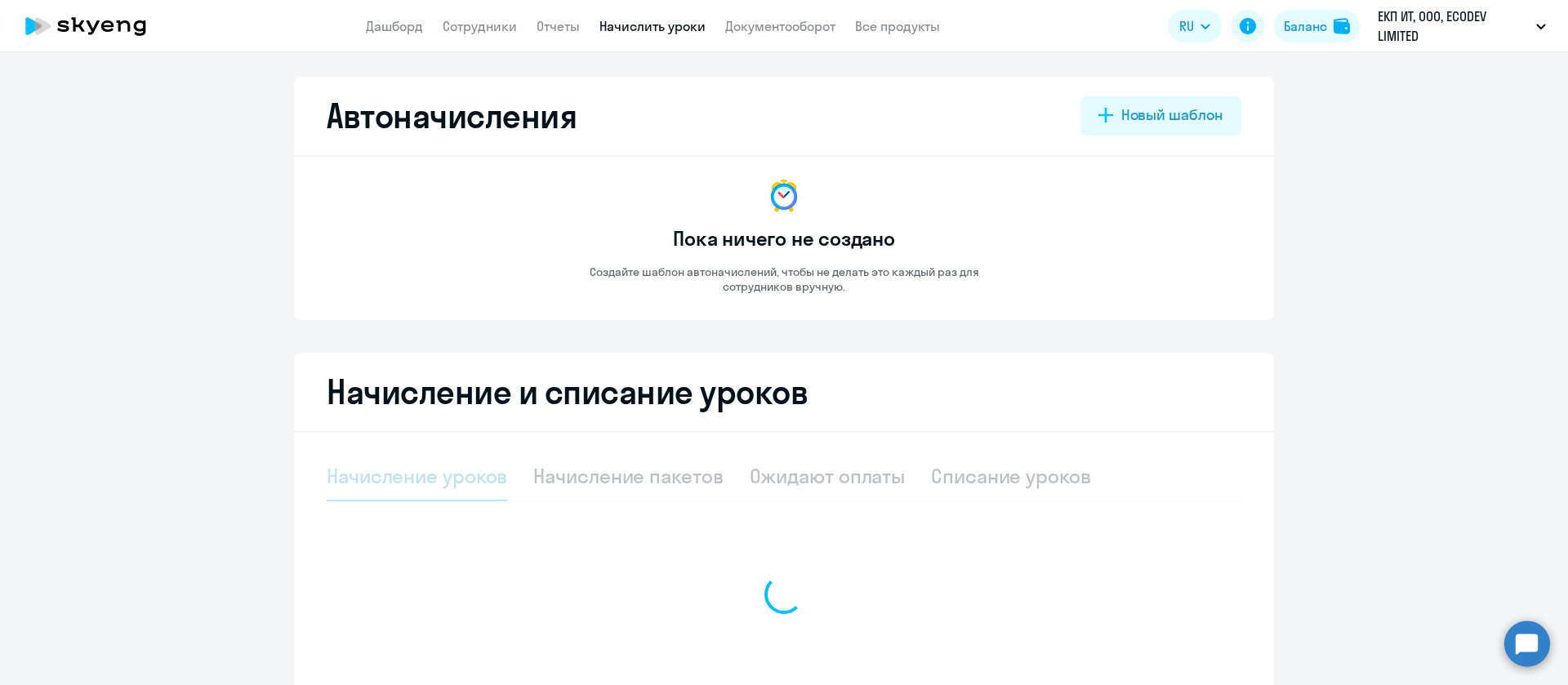
select select "10"
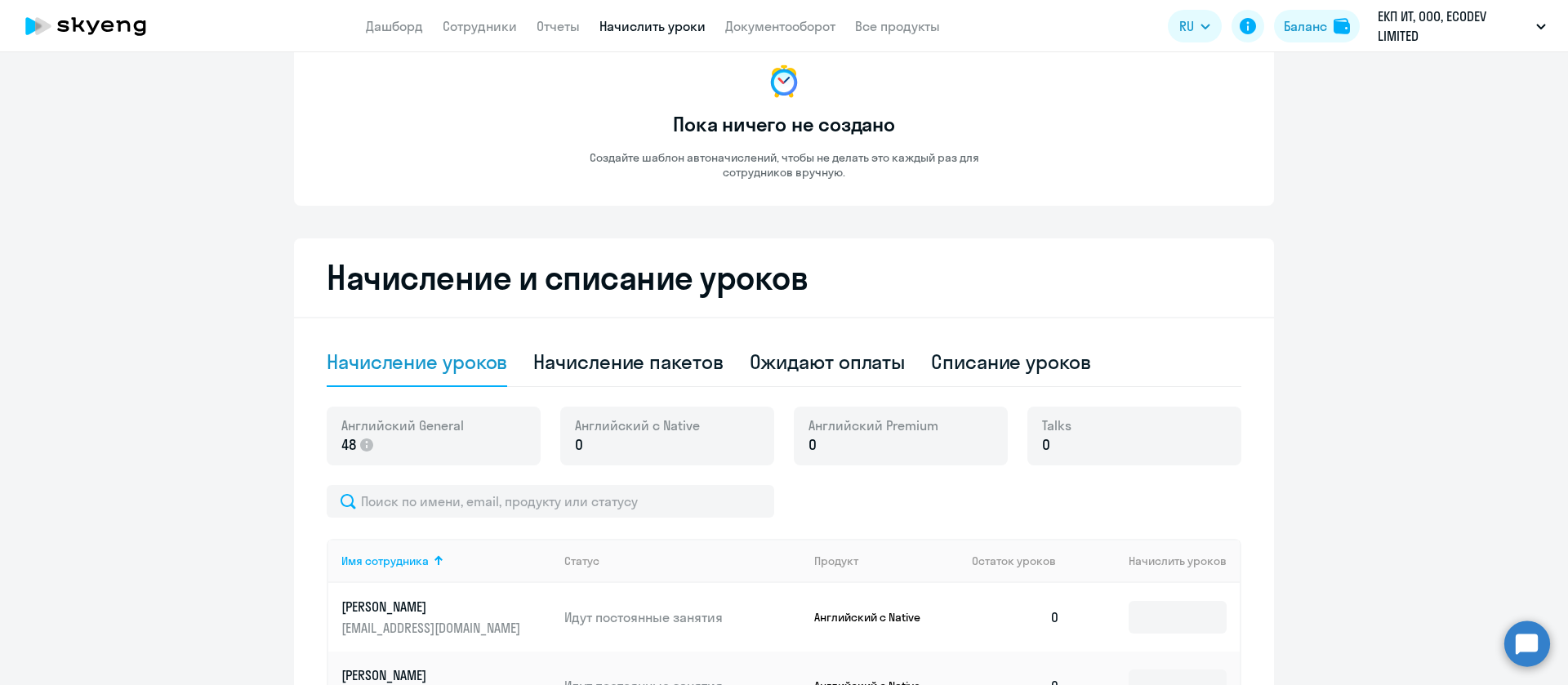
scroll to position [245, 0]
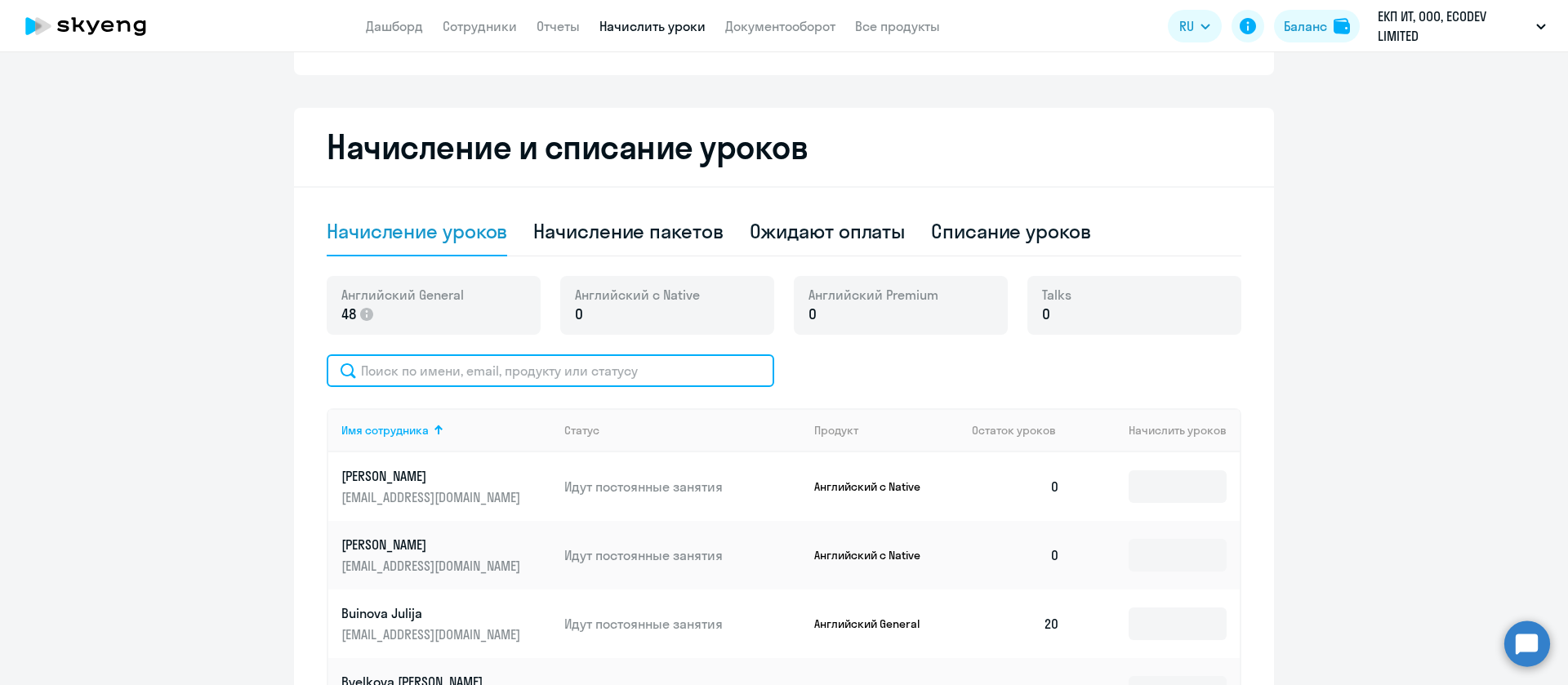
click at [614, 357] on input "text" at bounding box center [551, 370] width 447 height 33
paste input "Gorelovs [PERSON_NAME]"
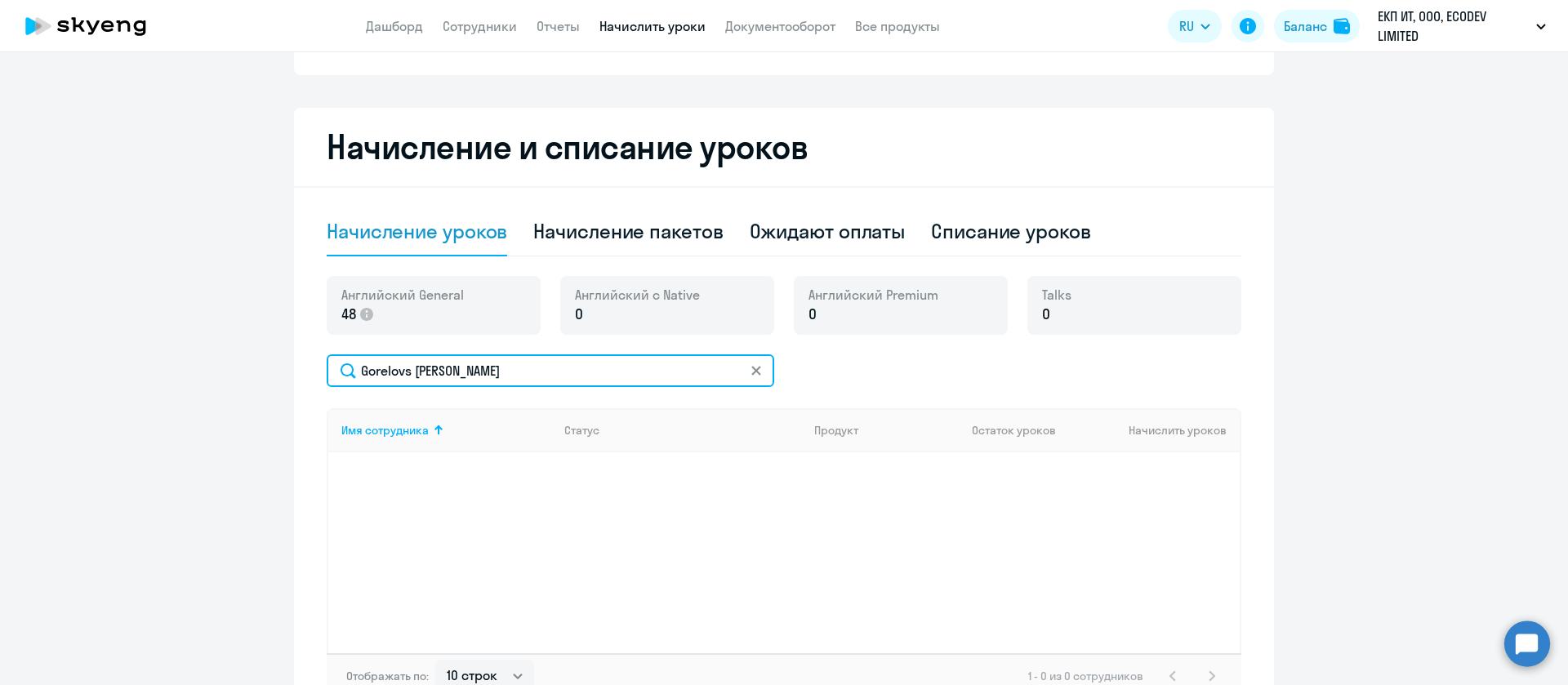
drag, startPoint x: 406, startPoint y: 373, endPoint x: 509, endPoint y: 384, distance: 103.6
click at [509, 384] on input "Gorelovs [PERSON_NAME]" at bounding box center [551, 370] width 447 height 33
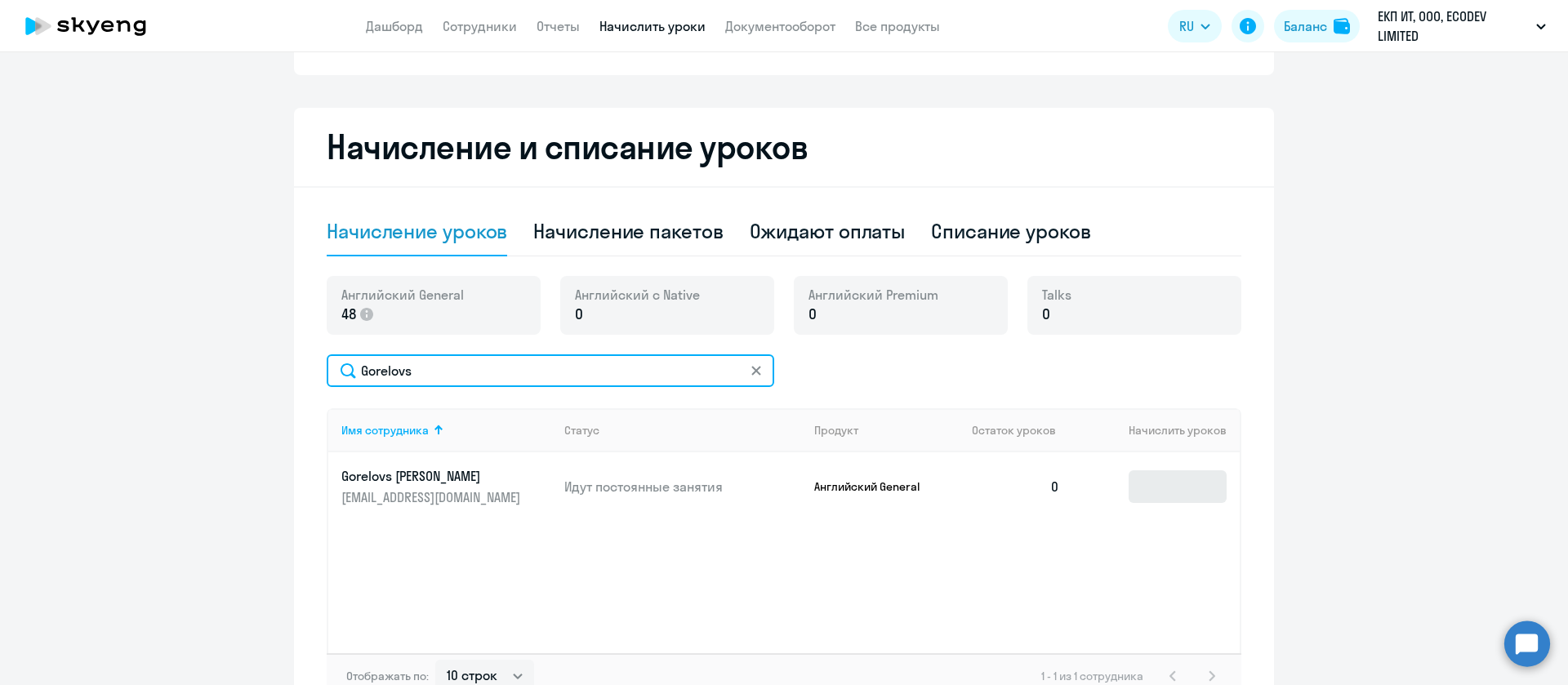
type input "Gorelovs"
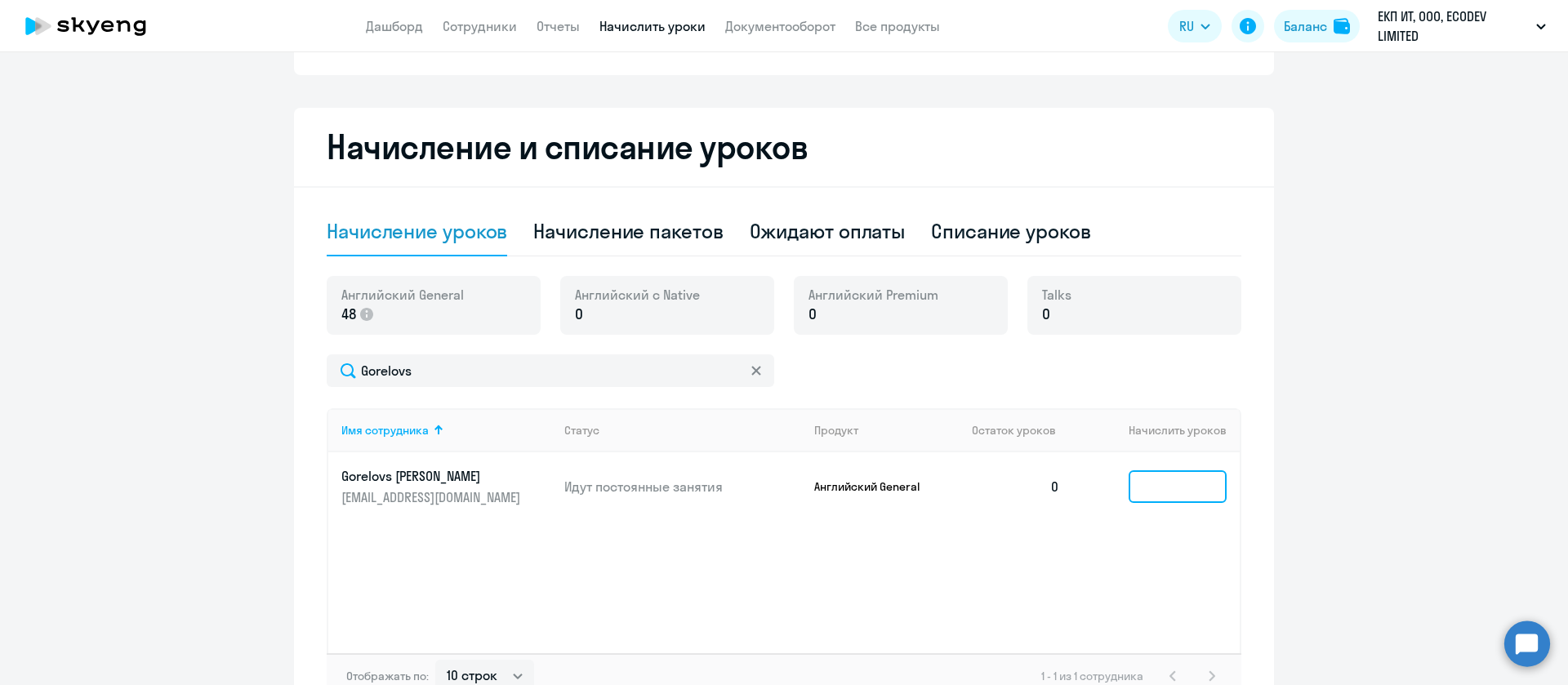
click at [1193, 492] on input at bounding box center [1177, 486] width 98 height 33
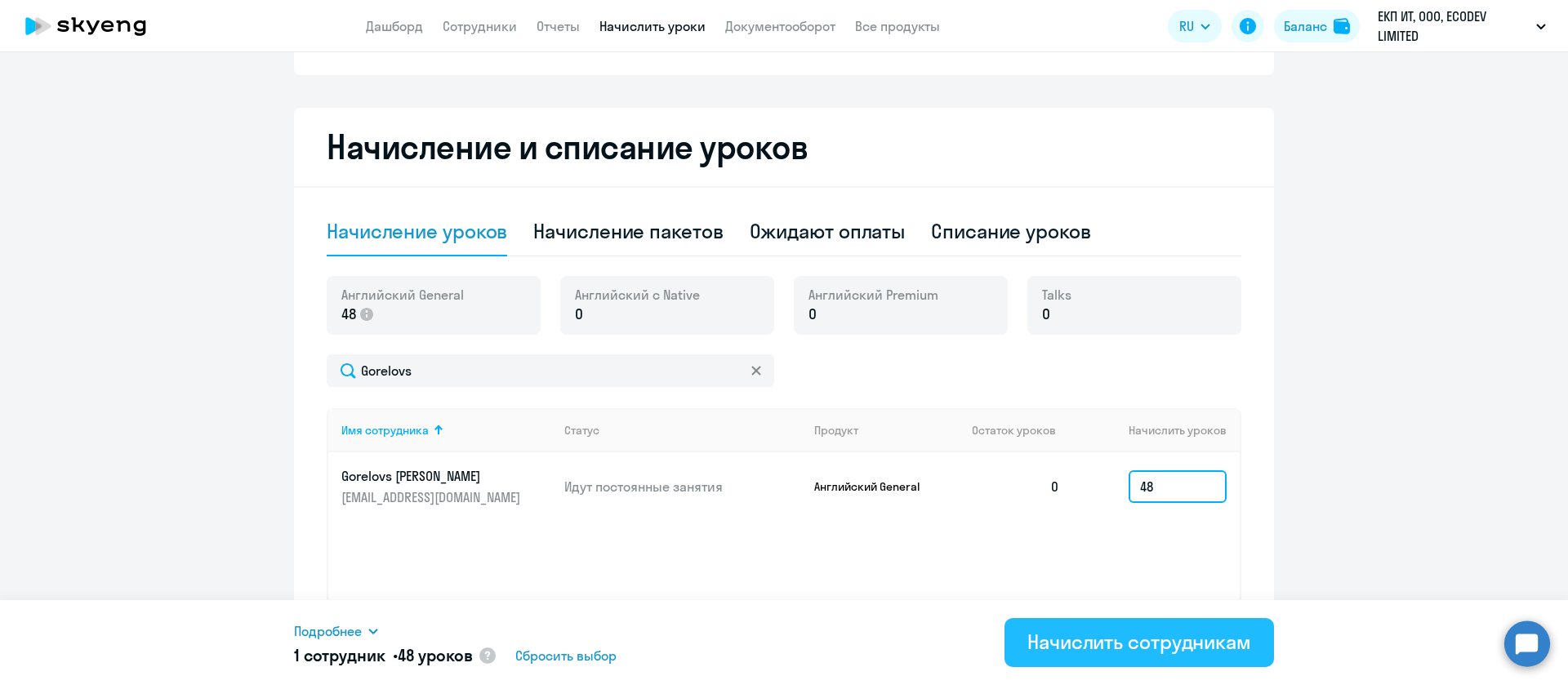
type input "48"
click at [1150, 635] on div "Начислить сотрудникам" at bounding box center [1139, 641] width 224 height 26
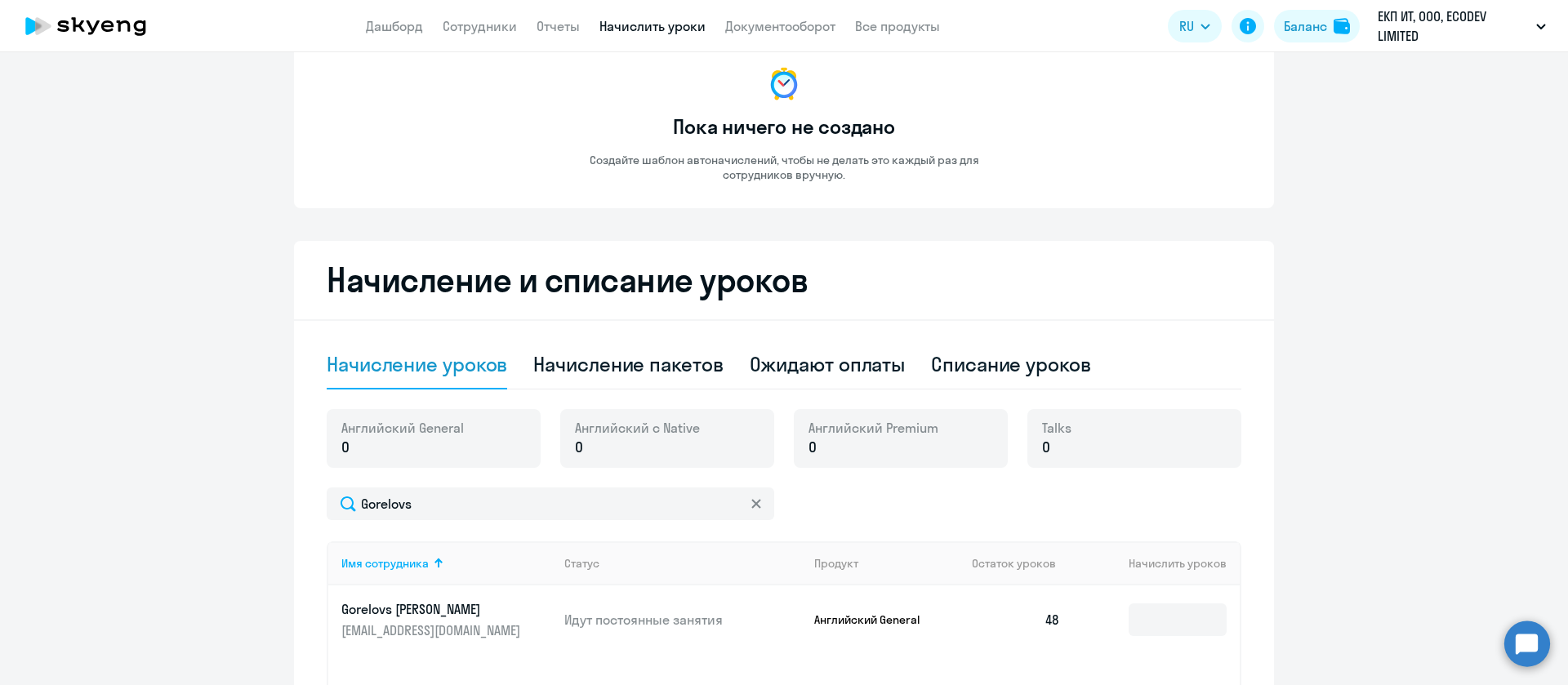
scroll to position [0, 0]
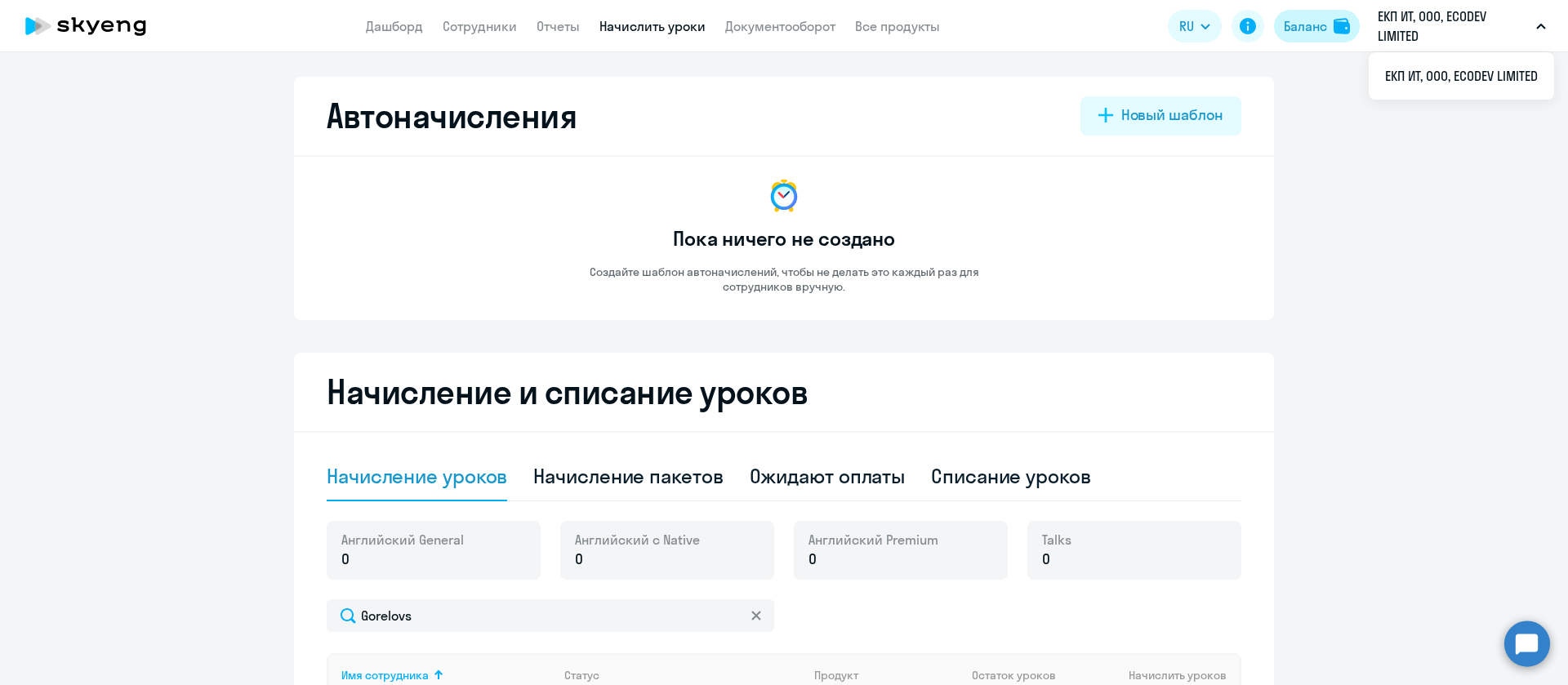
click at [1306, 26] on div "Баланс" at bounding box center [1305, 25] width 43 height 19
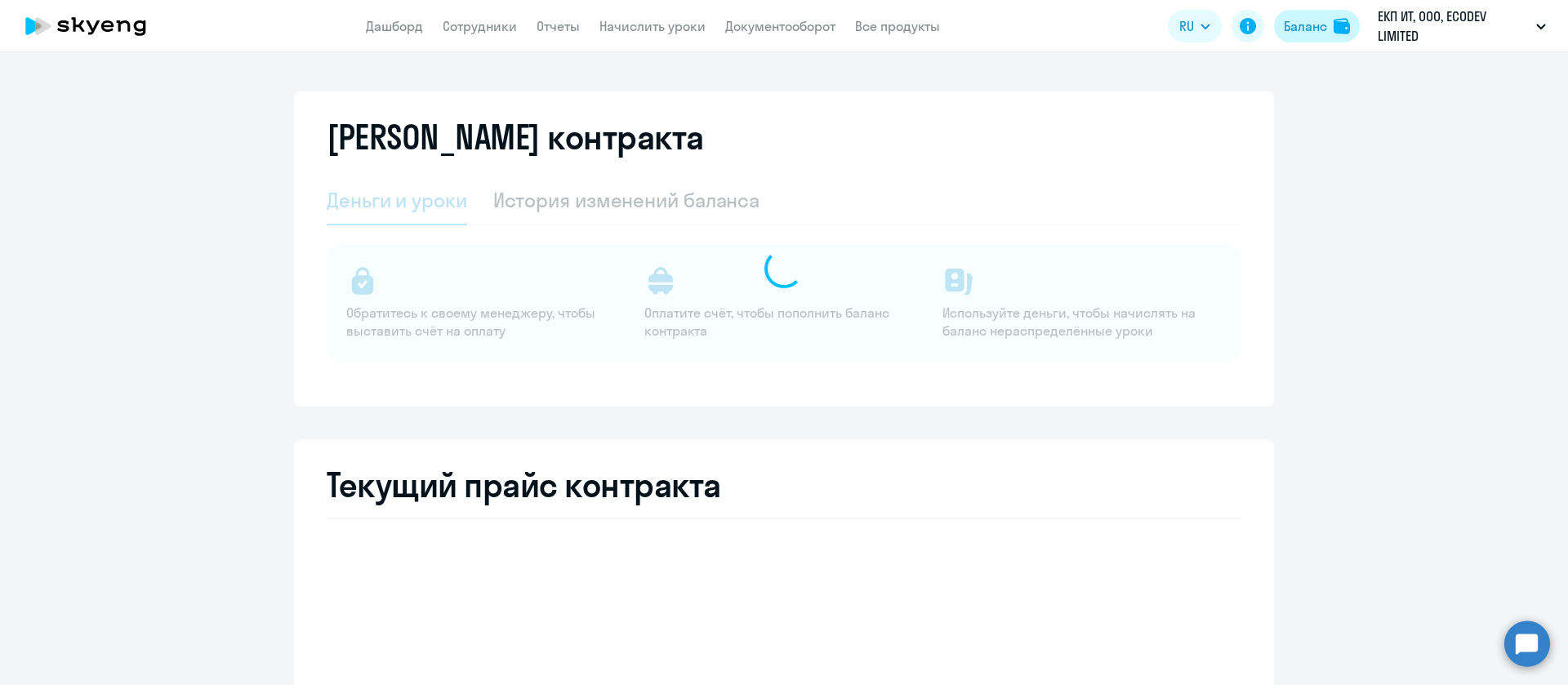
select select "english_adult_not_native_speaker"
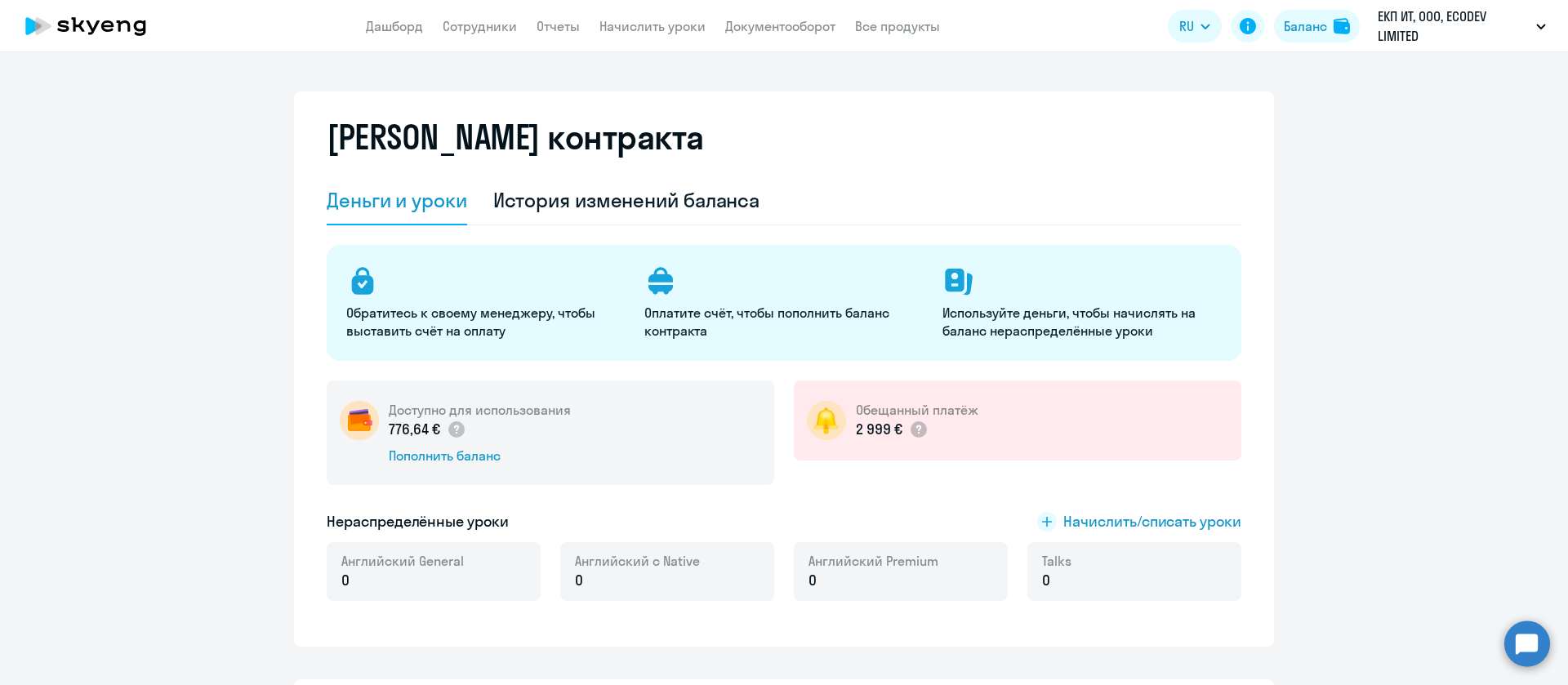
scroll to position [489, 0]
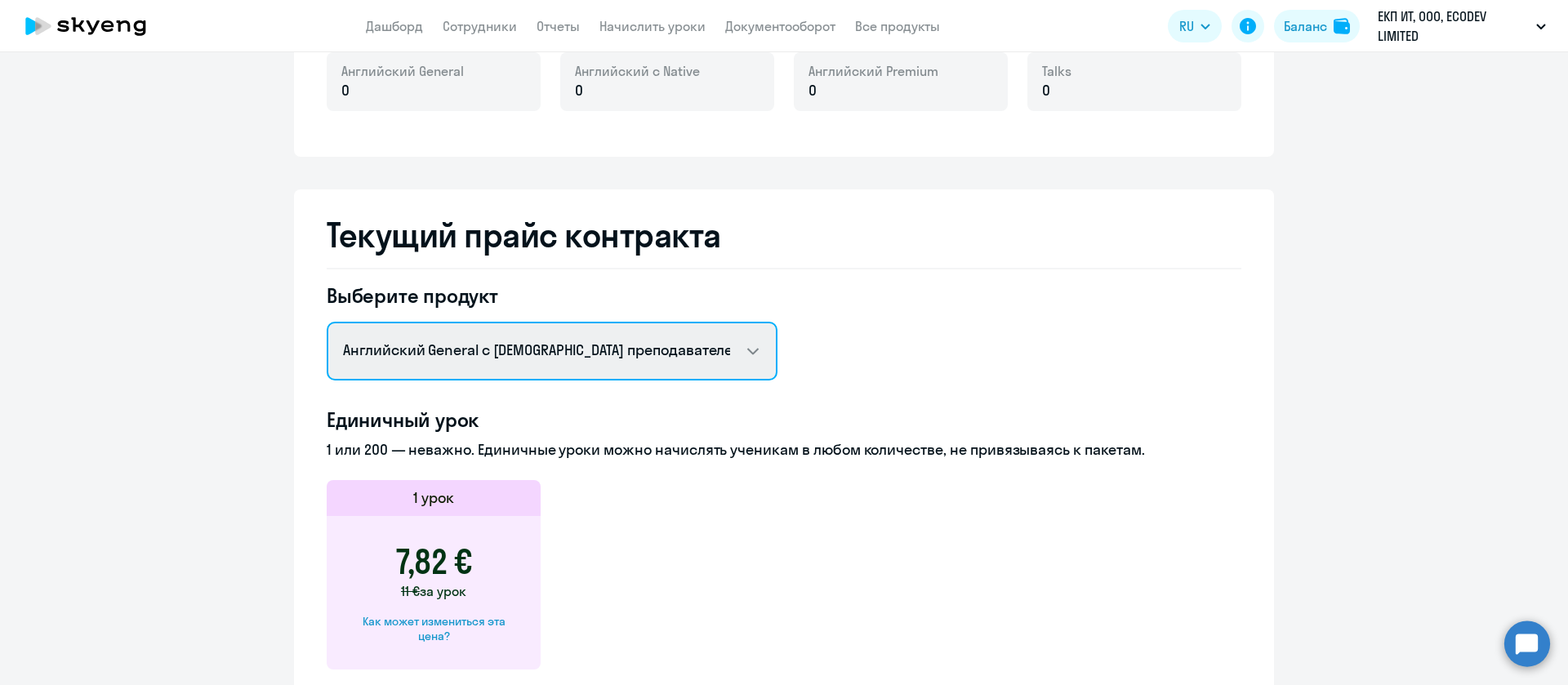
click at [554, 348] on select "Английский General с [DEMOGRAPHIC_DATA] преподавателем Английский General с [DE…" at bounding box center [552, 351] width 451 height 58
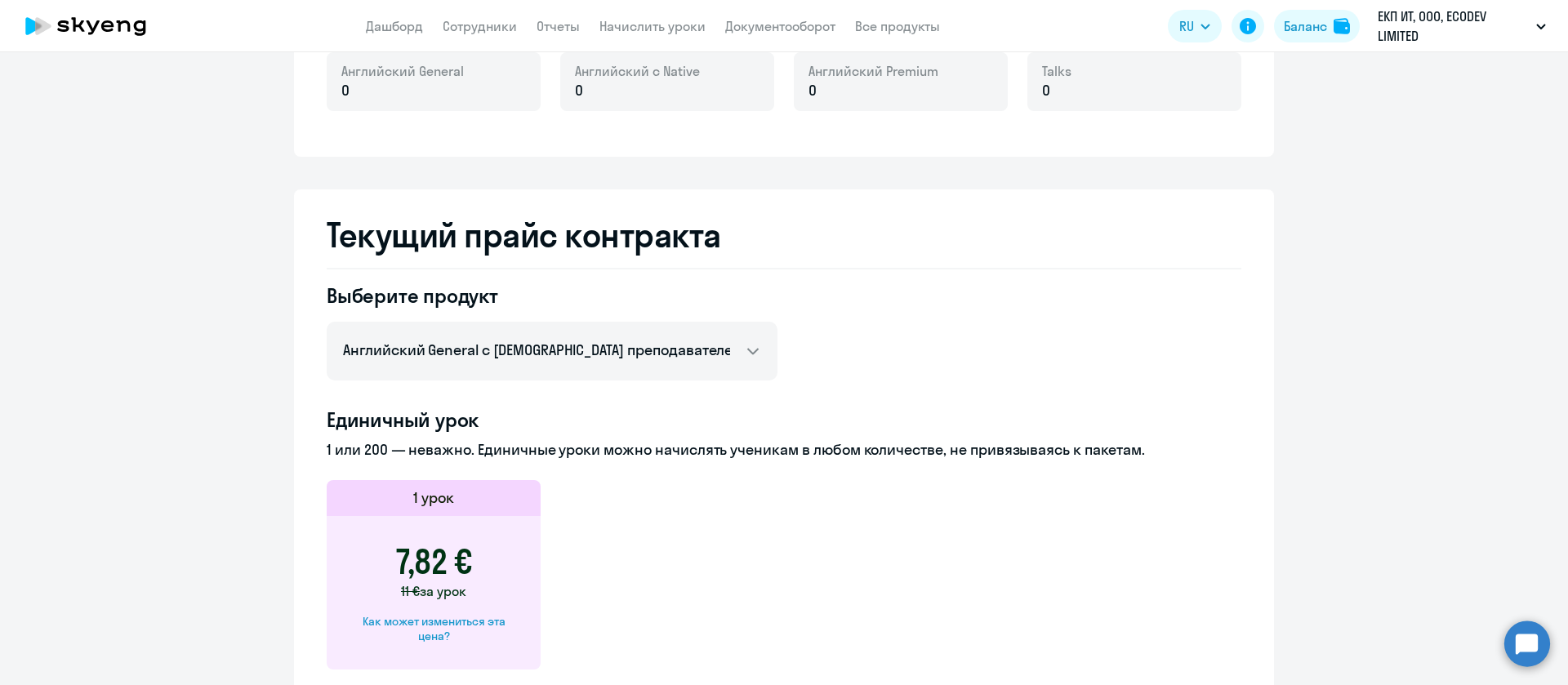
click at [874, 238] on h2 "Текущий прайс контракта" at bounding box center [784, 235] width 915 height 39
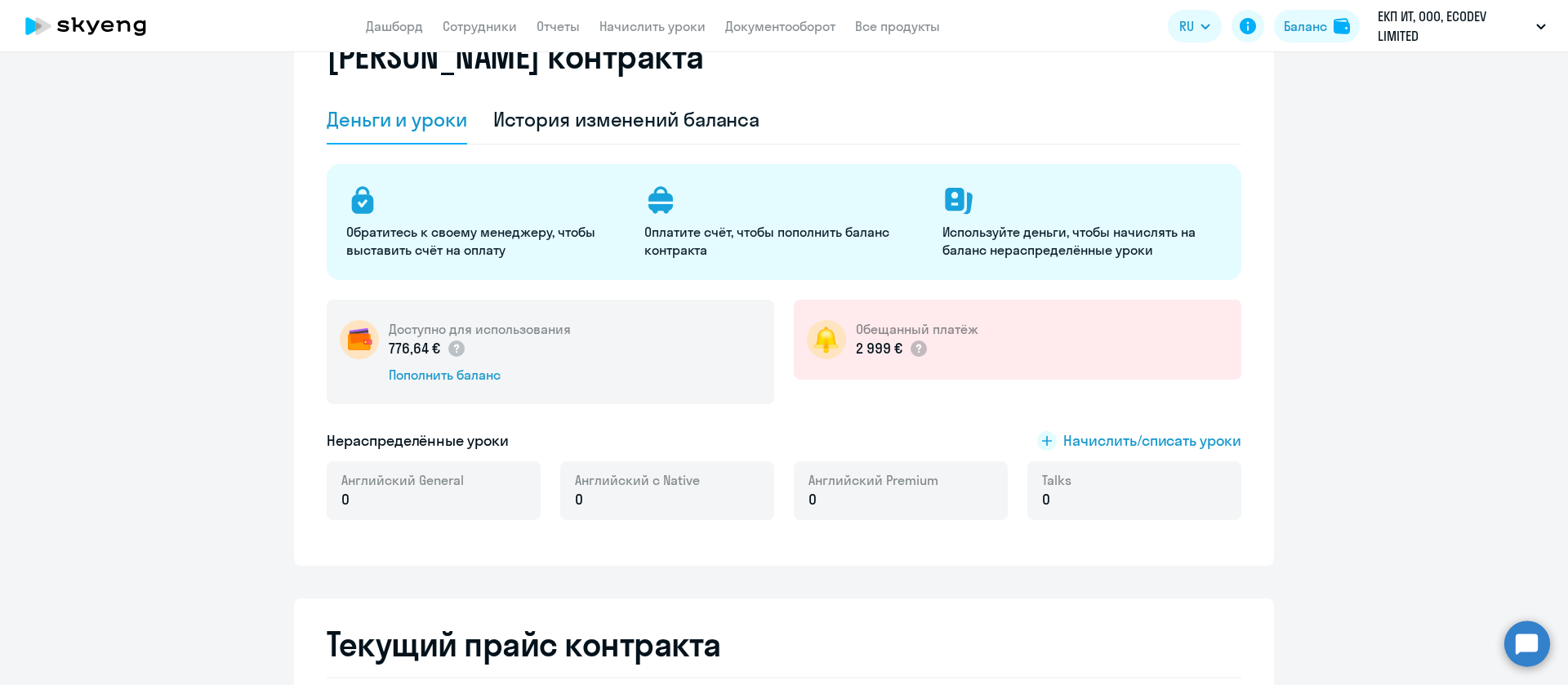
scroll to position [0, 0]
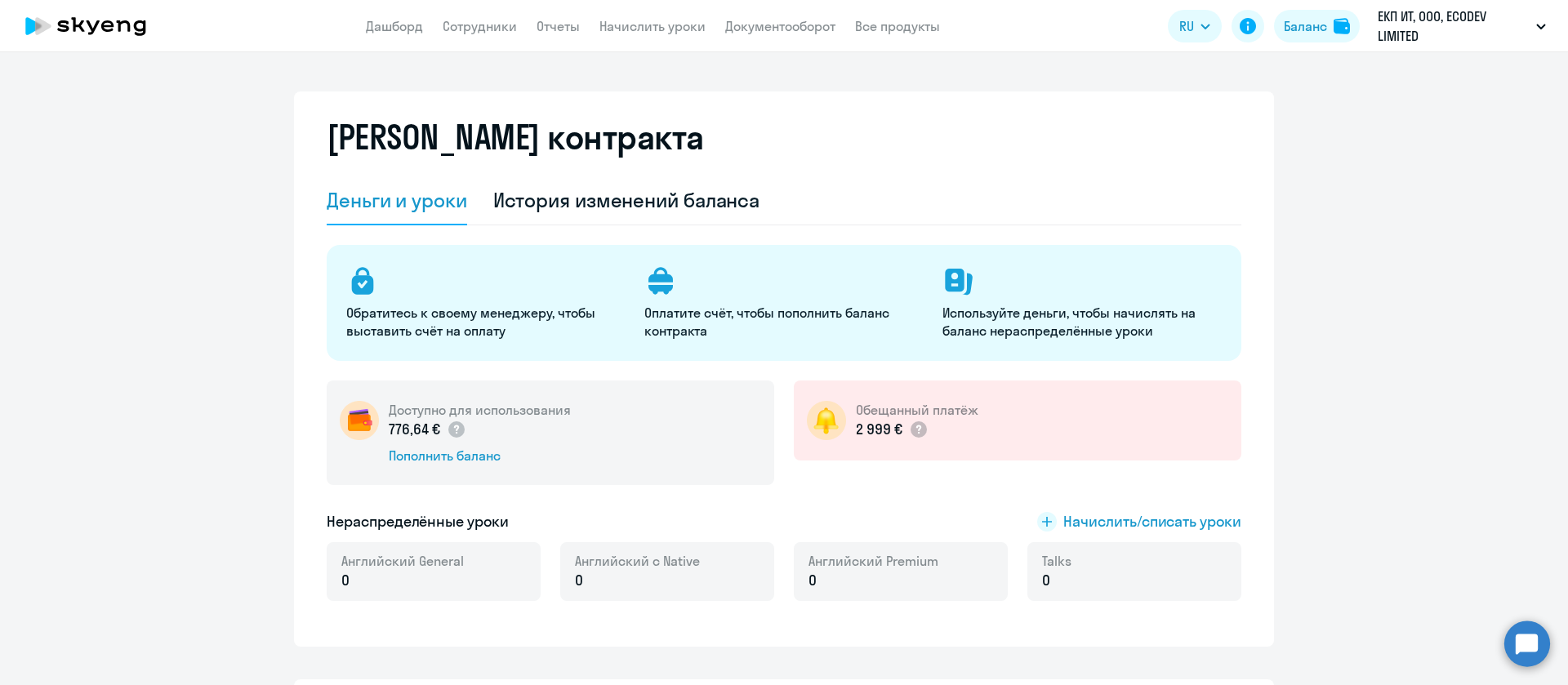
drag, startPoint x: 432, startPoint y: 427, endPoint x: 376, endPoint y: 430, distance: 56.1
click at [376, 430] on div "Доступно для использования 776,64 € Пополнить баланс" at bounding box center [551, 432] width 447 height 104
